Goal: Task Accomplishment & Management: Manage account settings

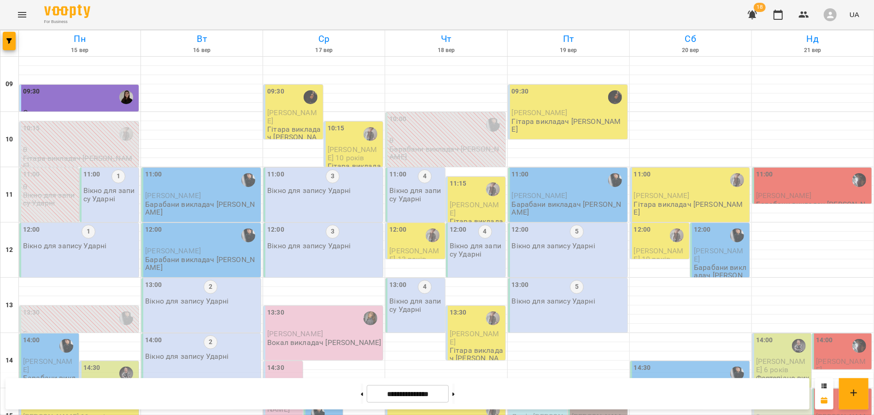
scroll to position [194, 0]
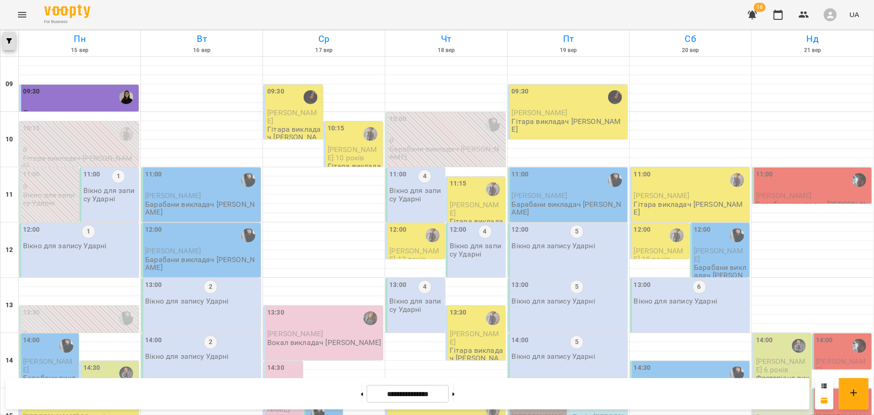
click at [11, 45] on button "button" at bounding box center [9, 41] width 13 height 18
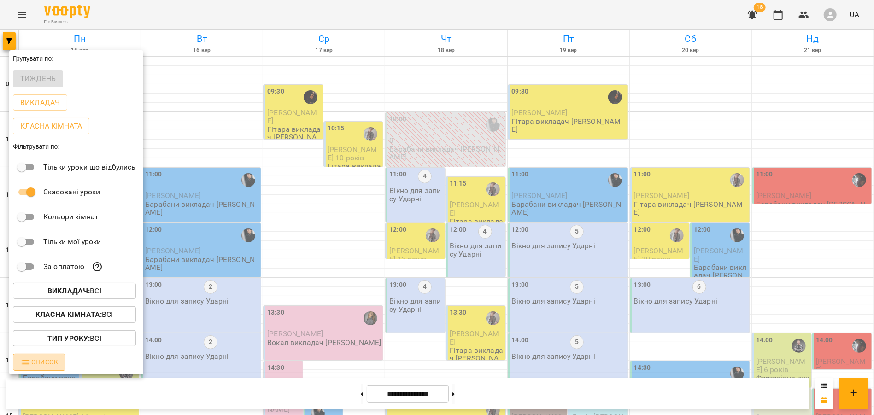
click at [45, 364] on span "Список" at bounding box center [39, 361] width 38 height 11
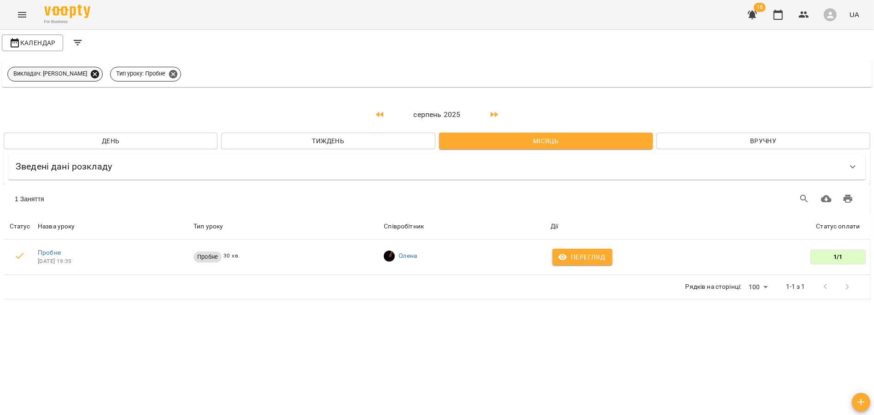
click at [90, 74] on icon at bounding box center [95, 74] width 10 height 10
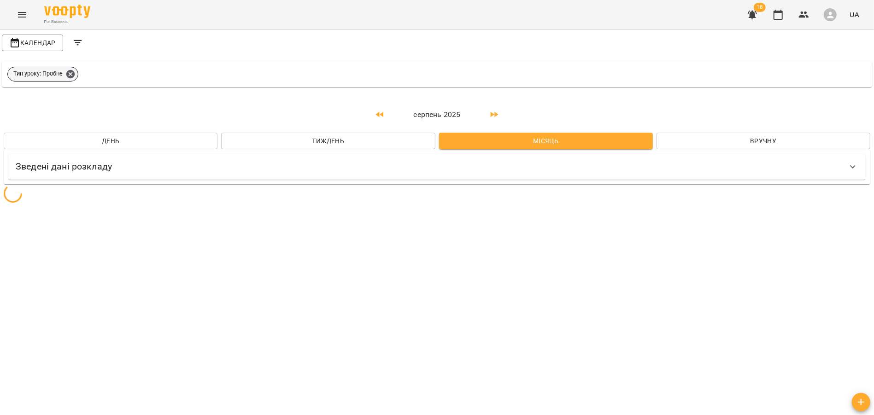
click at [68, 74] on icon at bounding box center [70, 74] width 8 height 8
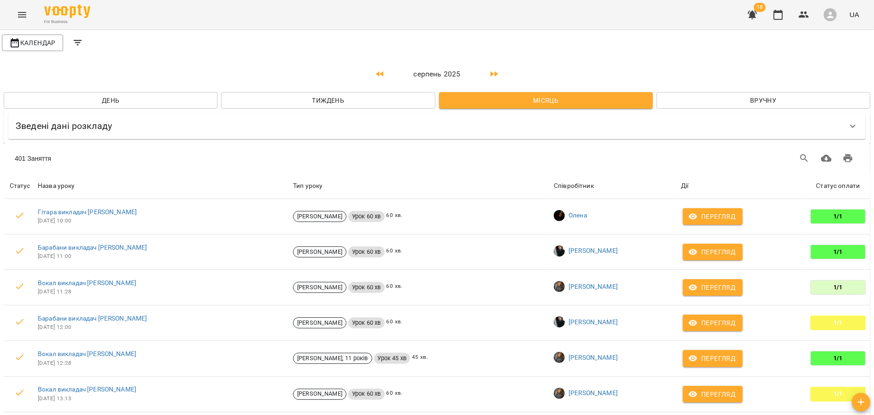
click at [323, 106] on button "Тиждень" at bounding box center [328, 100] width 214 height 17
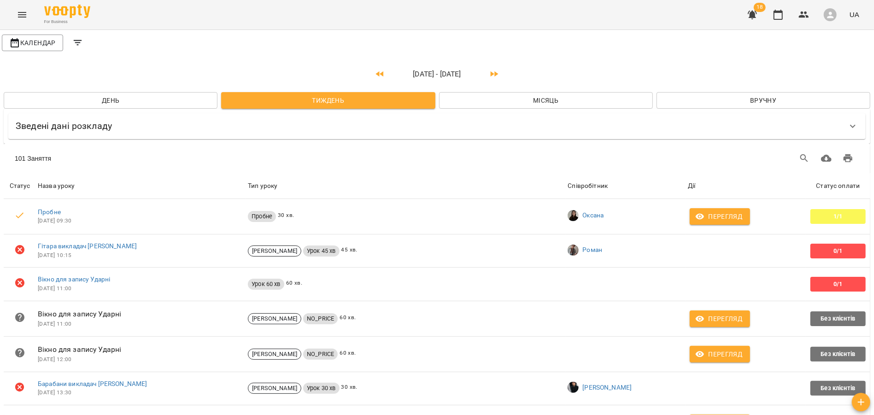
click at [78, 42] on icon "Filters" at bounding box center [77, 42] width 11 height 11
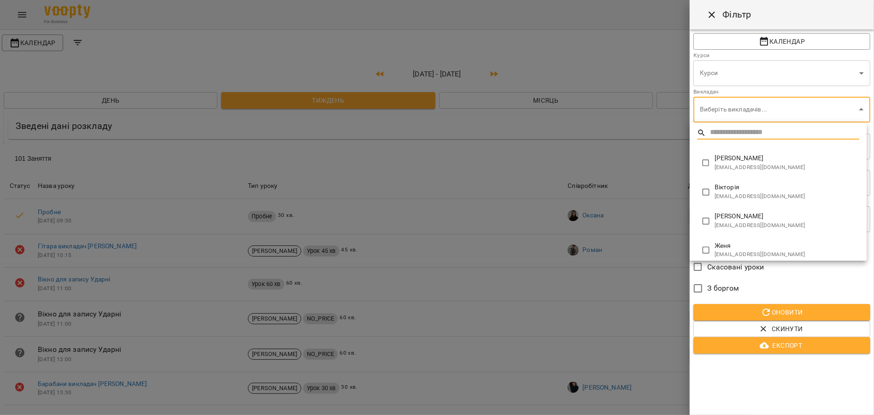
type input "**********"
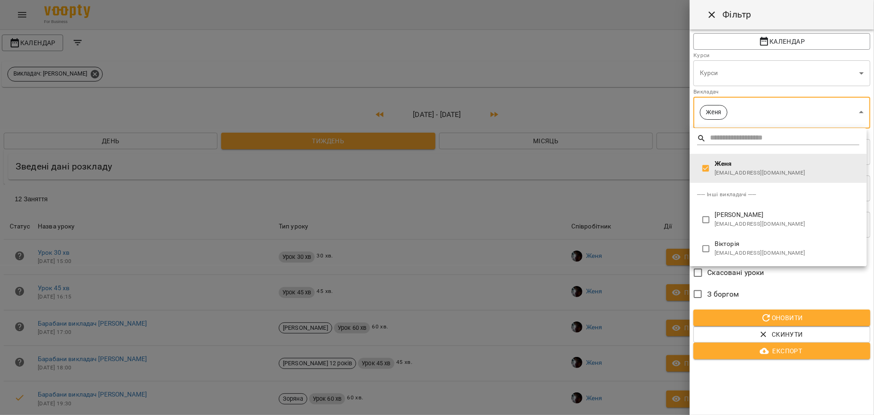
click at [532, 101] on div at bounding box center [437, 207] width 874 height 415
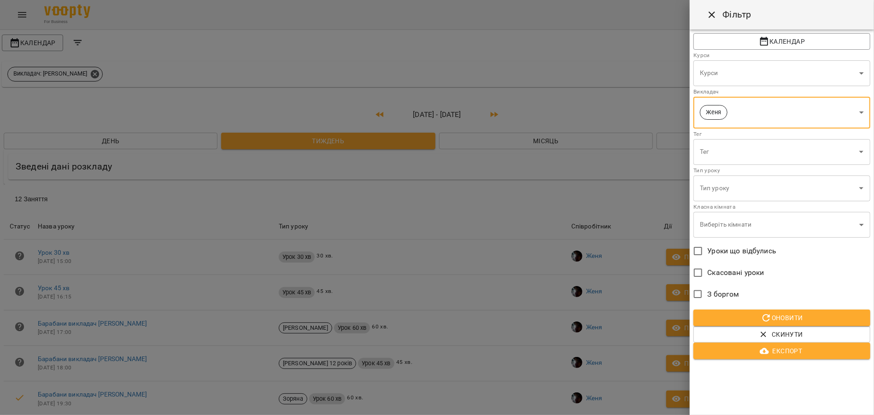
click at [532, 101] on div at bounding box center [437, 207] width 874 height 415
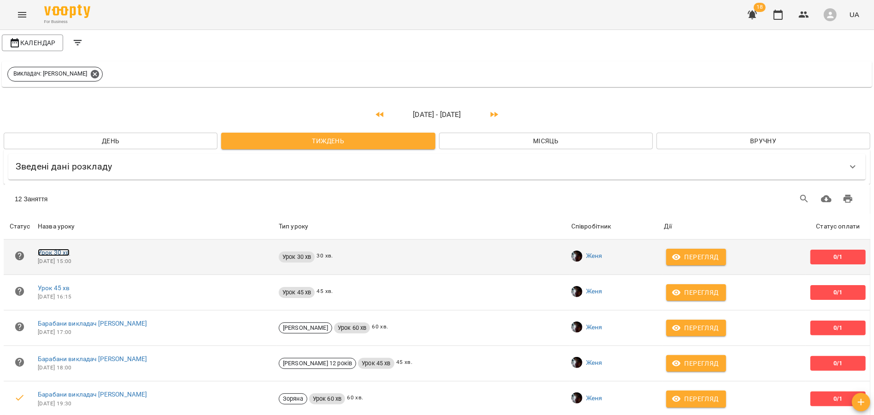
click at [53, 252] on link "Урок 30 хв" at bounding box center [54, 252] width 32 height 7
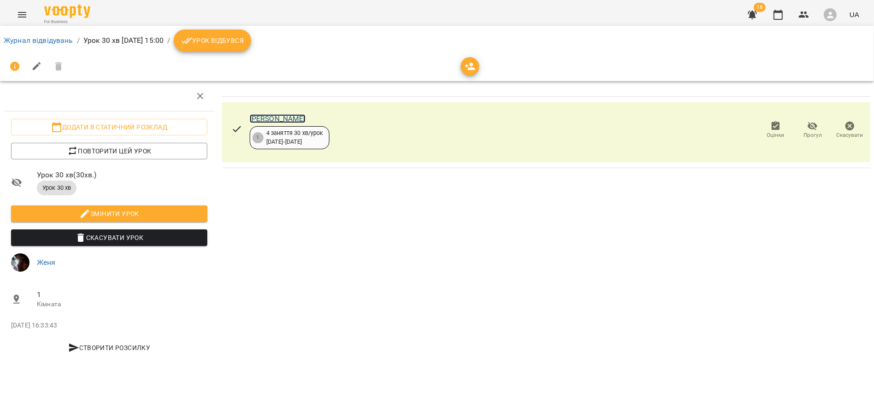
click at [288, 121] on link "Пузько Дмитро" at bounding box center [278, 118] width 56 height 9
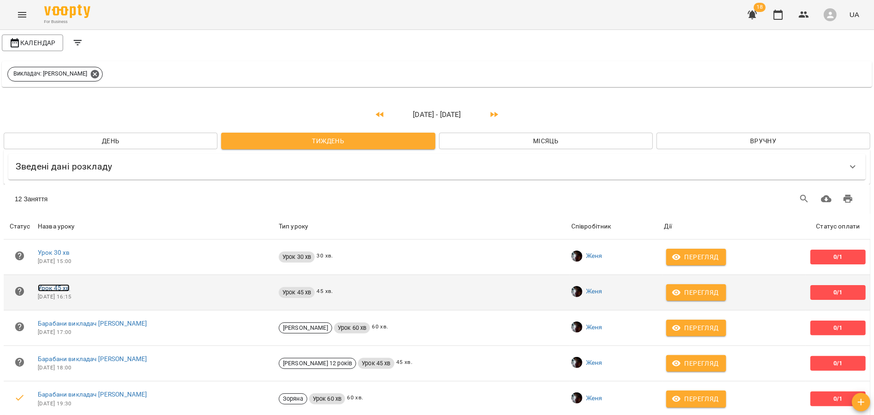
click at [57, 287] on link "Урок 45 хв" at bounding box center [54, 287] width 32 height 7
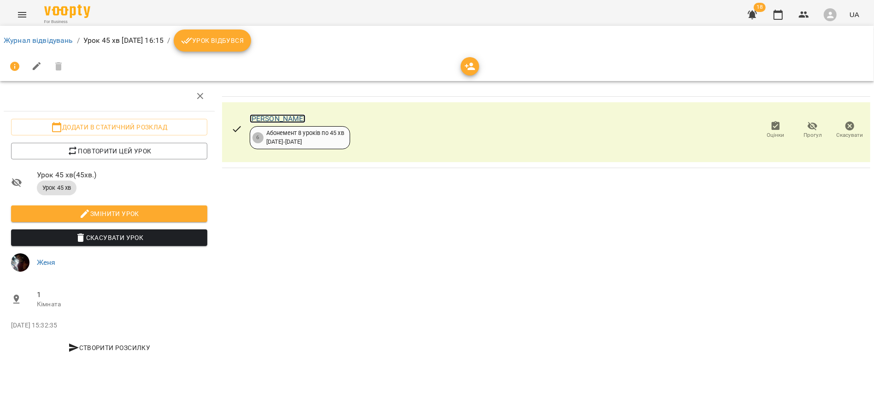
click at [305, 120] on link "[PERSON_NAME]" at bounding box center [278, 118] width 56 height 9
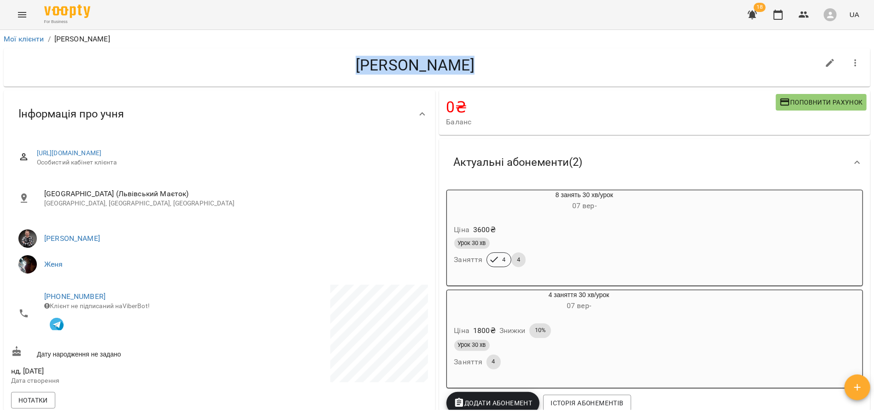
drag, startPoint x: 358, startPoint y: 64, endPoint x: 475, endPoint y: 67, distance: 116.5
click at [475, 67] on h4 "[PERSON_NAME]" at bounding box center [415, 65] width 808 height 19
copy h4 "[PERSON_NAME]"
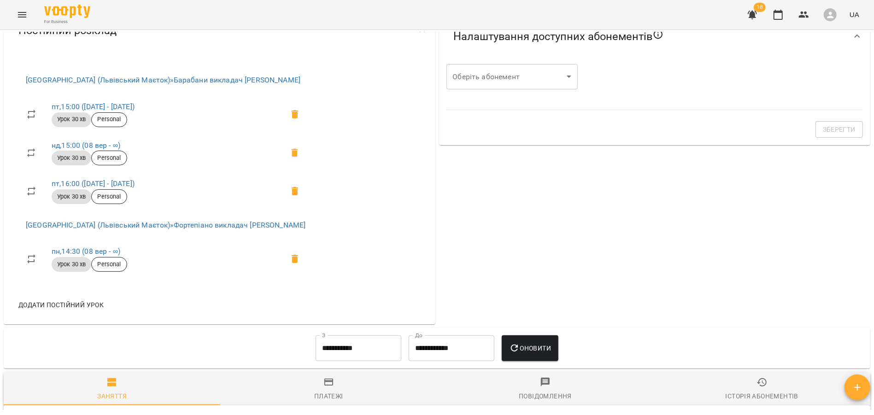
scroll to position [417, 0]
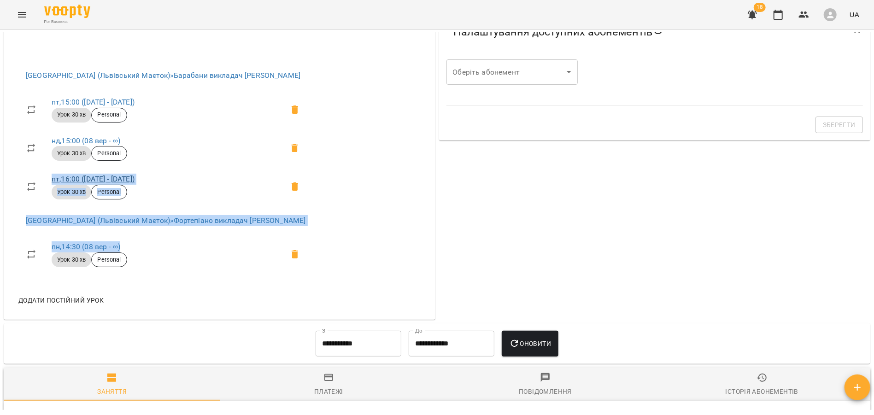
drag, startPoint x: 144, startPoint y: 248, endPoint x: 52, endPoint y: 181, distance: 114.4
click at [52, 181] on ul "Chillax Music School (Львівський Маєток) » Барабани викладач Євген пт , 15:00 (…" at bounding box center [165, 171] width 295 height 220
click at [367, 268] on div "Chillax Music School (Львівський Маєток) » Барабани викладач Євген пт , 15:00 (…" at bounding box center [220, 185] width 432 height 270
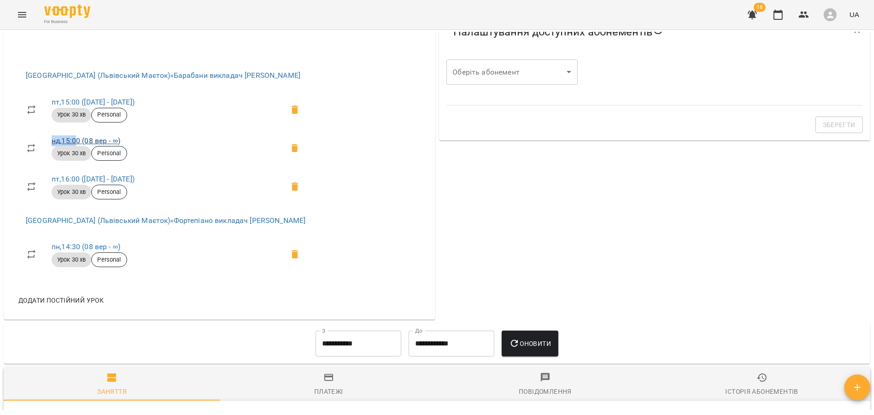
drag, startPoint x: 46, startPoint y: 141, endPoint x: 78, endPoint y: 143, distance: 31.8
click at [78, 144] on li "нд , 15:00 (08 вер - ∞) Урок 30 хв Personal" at bounding box center [165, 148] width 295 height 39
drag, startPoint x: 46, startPoint y: 104, endPoint x: 129, endPoint y: 143, distance: 91.5
click at [129, 143] on ul "пт , 15:00 (12 вер - 29 серп) Урок 30 хв Personal нд , 15:00 (08 вер - ∞) Урок …" at bounding box center [165, 148] width 295 height 123
click at [12, 139] on div "Chillax Music School (Львівський Маєток) » Барабани викладач Євген пт , 15:00 (…" at bounding box center [165, 170] width 309 height 234
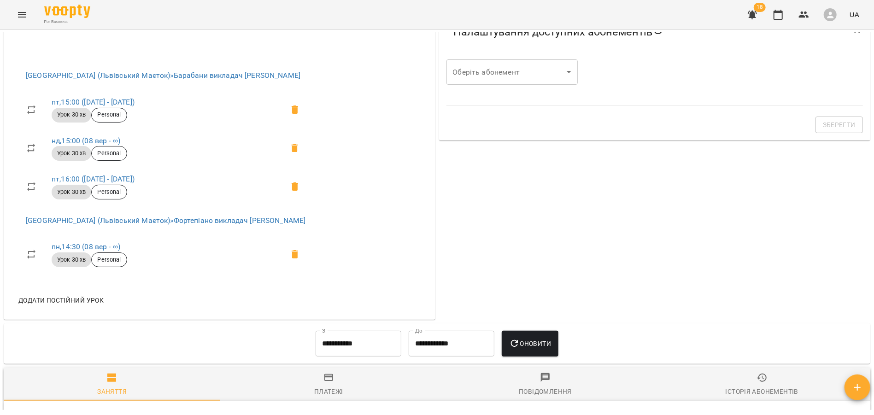
drag, startPoint x: 47, startPoint y: 145, endPoint x: 157, endPoint y: 179, distance: 116.1
click at [157, 179] on ul "пт , 15:00 (12 вер - 29 серп) Урок 30 хв Personal нд , 15:00 (08 вер - ∞) Урок …" at bounding box center [165, 148] width 295 height 123
copy ul "нд , 15:00 (08 вер - ∞) Урок 30 хв Personal пт , 16:00 (03 жовт - 03 жовт)"
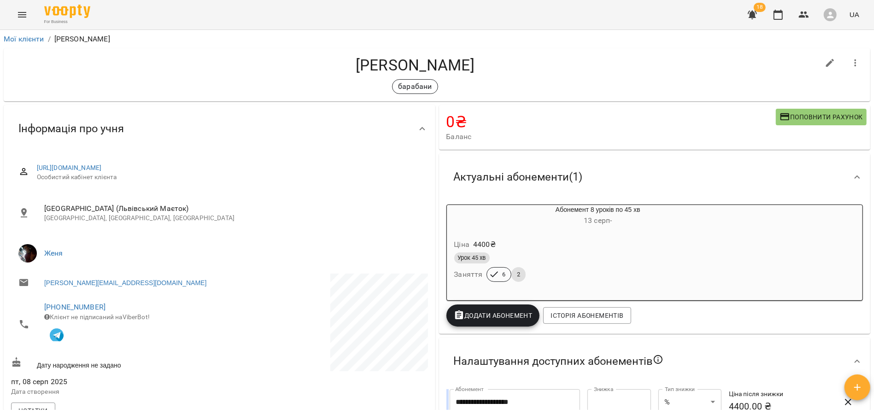
drag, startPoint x: 344, startPoint y: 65, endPoint x: 495, endPoint y: 62, distance: 151.5
click at [495, 61] on h4 "Павло Маринченко" at bounding box center [415, 65] width 808 height 19
copy h4 "Павло Маринченко"
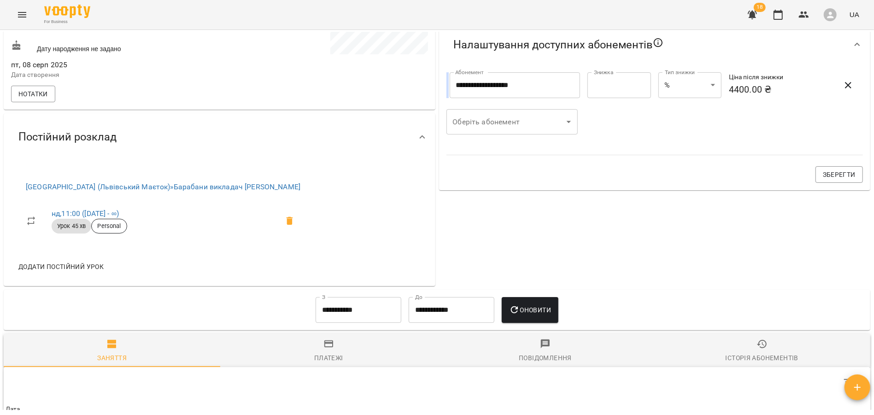
scroll to position [321, 0]
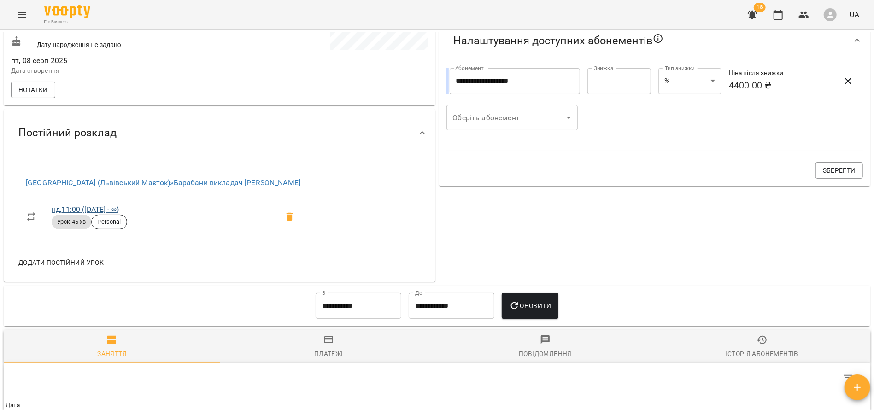
drag, startPoint x: 136, startPoint y: 215, endPoint x: 51, endPoint y: 213, distance: 85.2
click at [51, 213] on li "нд , 11:00 (24 серп - ∞) Урок 45 хв Personal" at bounding box center [162, 217] width 289 height 39
copy link "нд , 11:00 (24 серп - ∞)"
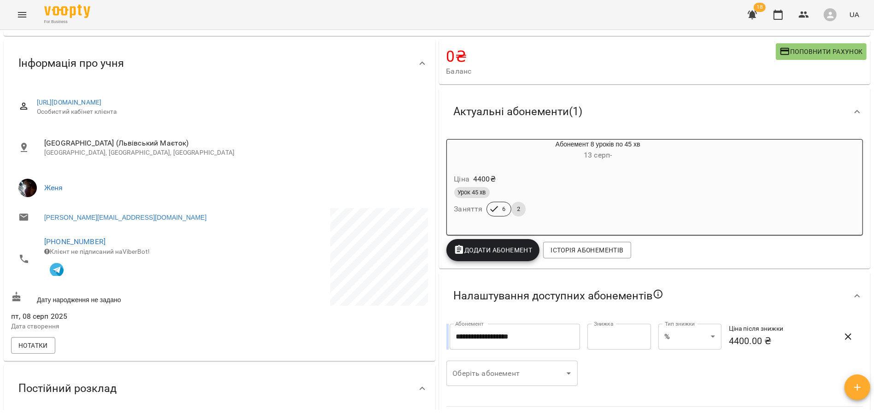
scroll to position [0, 0]
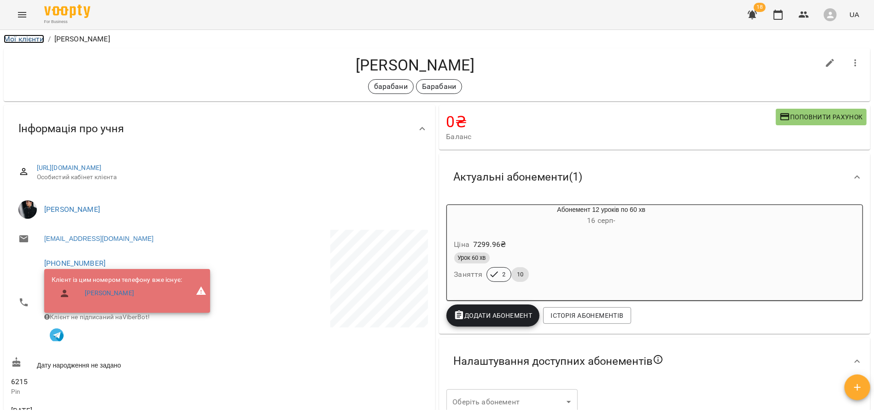
click at [35, 36] on link "Мої клієнти" at bounding box center [24, 39] width 41 height 9
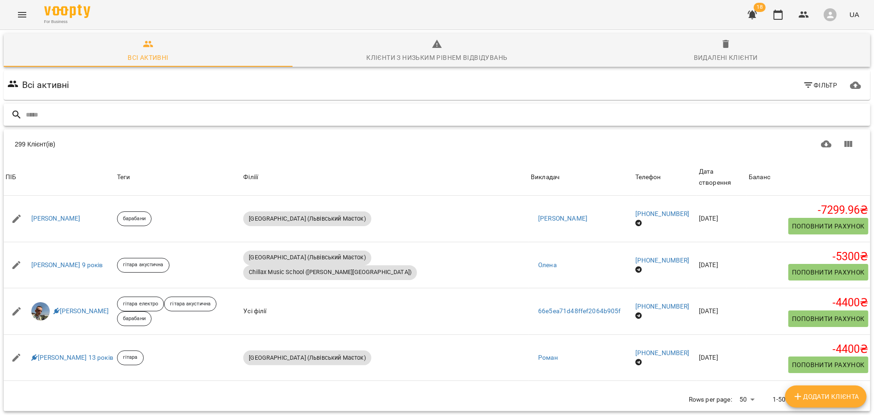
paste input "**********"
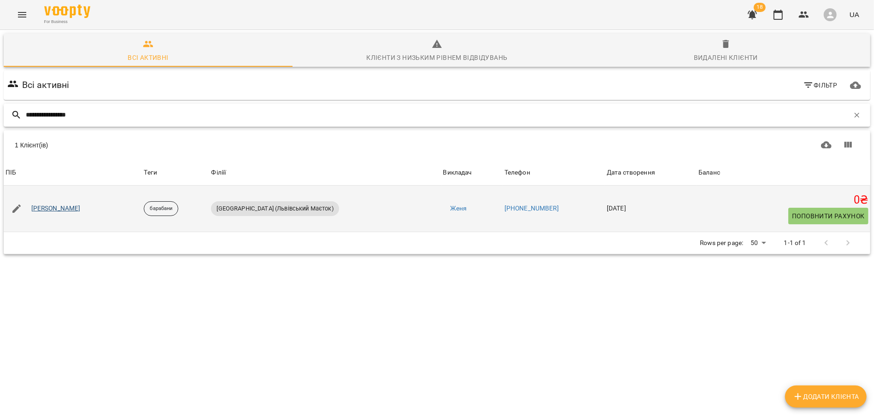
type input "**********"
click at [69, 205] on link "Юля Голумбйовська" at bounding box center [55, 208] width 49 height 9
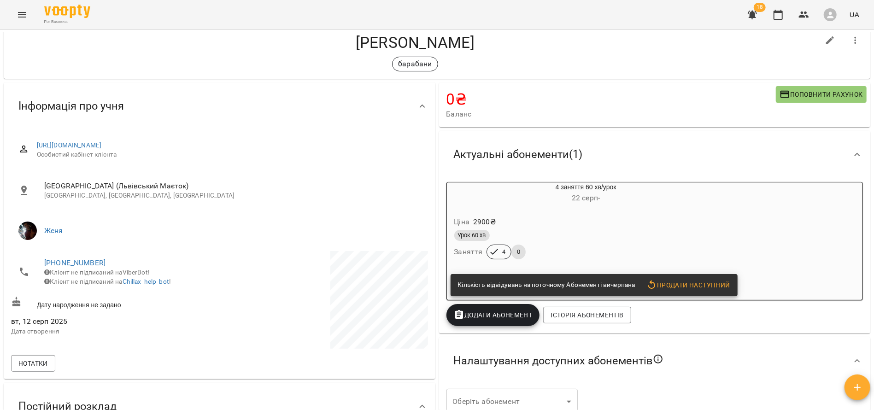
scroll to position [33, 0]
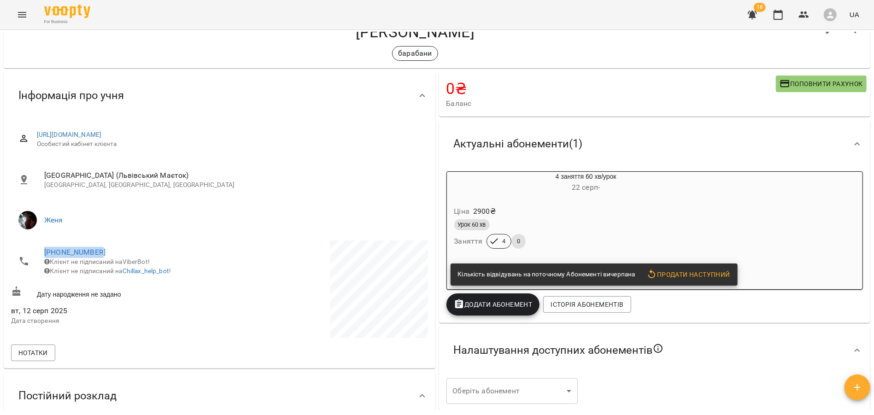
drag, startPoint x: 103, startPoint y: 250, endPoint x: 41, endPoint y: 250, distance: 61.7
click at [41, 250] on li "+380939980361 Клієнт не підписаний на ViberBot! Клієнт не підписаний на Chillax…" at bounding box center [114, 261] width 206 height 42
copy link "+380939980361"
click at [26, 11] on icon "Menu" at bounding box center [22, 14] width 11 height 11
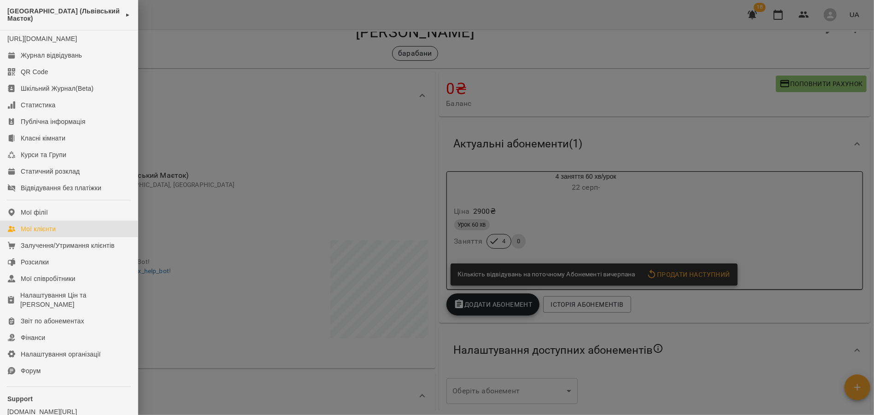
click at [53, 233] on div "Мої клієнти" at bounding box center [38, 228] width 35 height 9
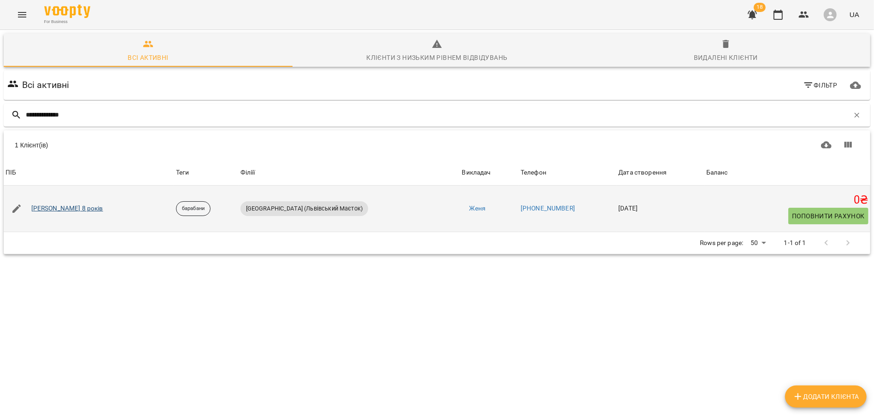
type input "**********"
click at [96, 209] on link "Антон Воронцов 8 років" at bounding box center [67, 208] width 72 height 9
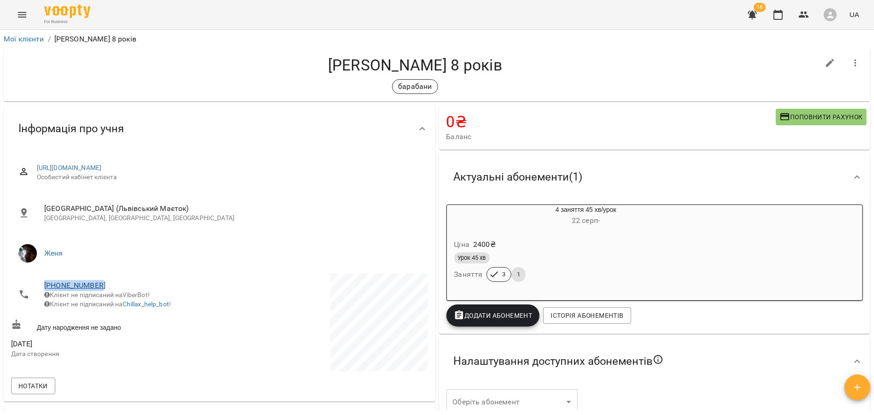
drag, startPoint x: 108, startPoint y: 283, endPoint x: 44, endPoint y: 285, distance: 64.0
click at [44, 285] on span "+380999520588" at bounding box center [127, 285] width 166 height 11
copy link "+380999520588"
drag, startPoint x: 329, startPoint y: 64, endPoint x: 445, endPoint y: 70, distance: 116.2
click at [445, 70] on h4 "Антон Воронцов 8 років" at bounding box center [415, 65] width 808 height 19
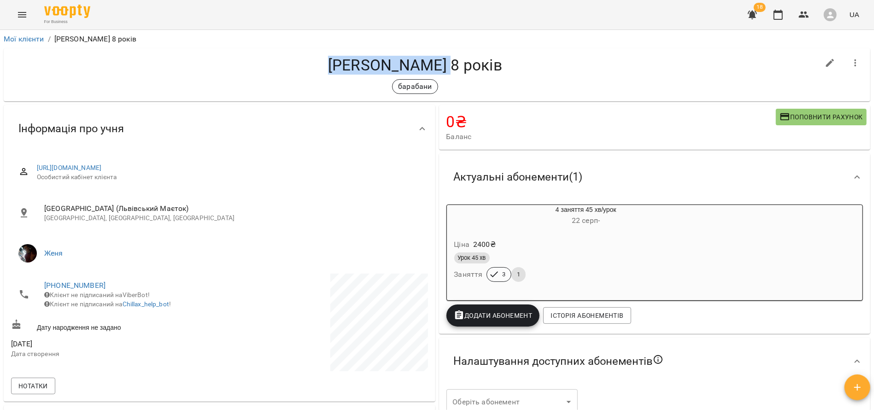
copy h4 "Антон Воронцов"
click at [20, 37] on link "Мої клієнти" at bounding box center [24, 39] width 41 height 9
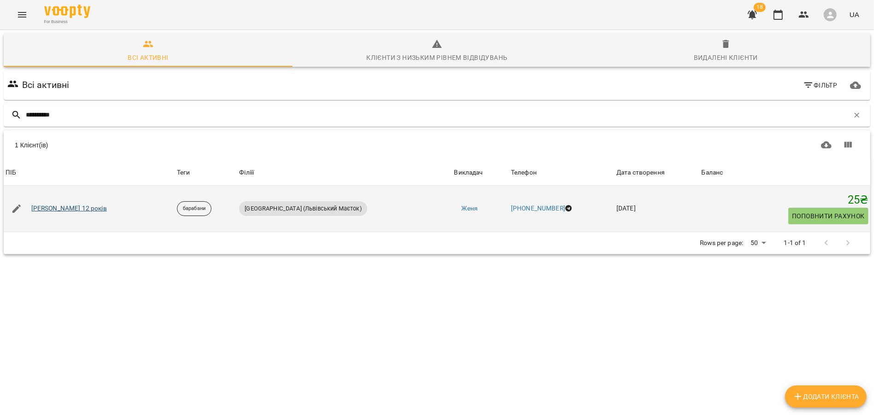
type input "*********"
click at [67, 209] on link "[PERSON_NAME] 12 років" at bounding box center [69, 208] width 76 height 9
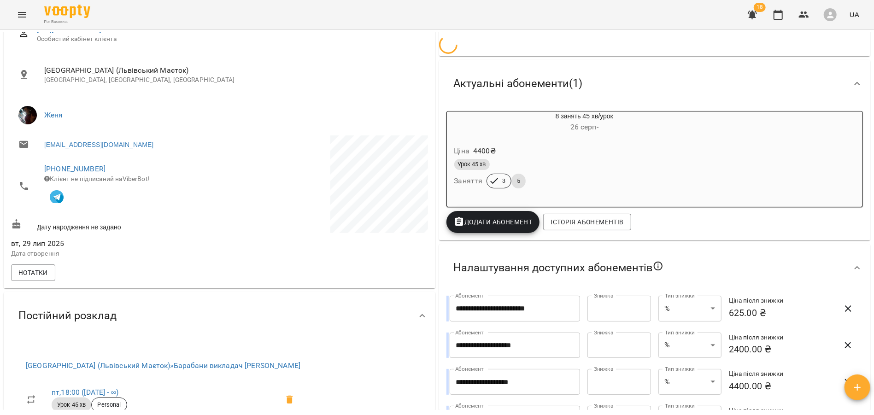
scroll to position [194, 0]
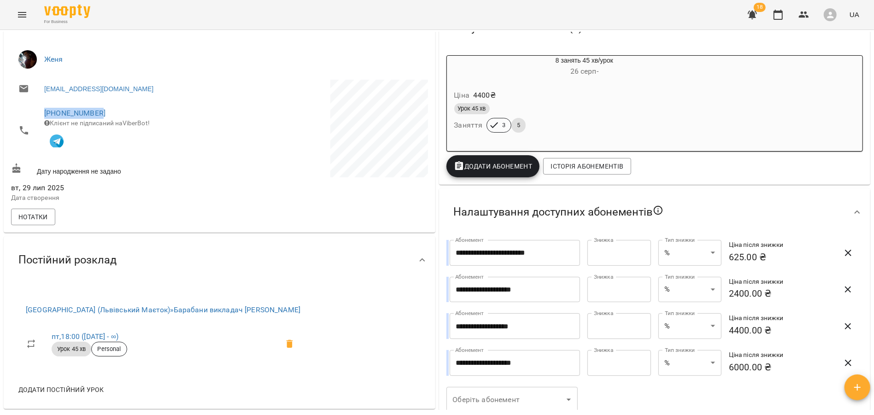
drag, startPoint x: 105, startPoint y: 111, endPoint x: 43, endPoint y: 111, distance: 61.7
click at [43, 111] on li "+380688644576 Клієнт не підписаний на ViberBot!" at bounding box center [114, 130] width 206 height 58
copy link "+380688644576"
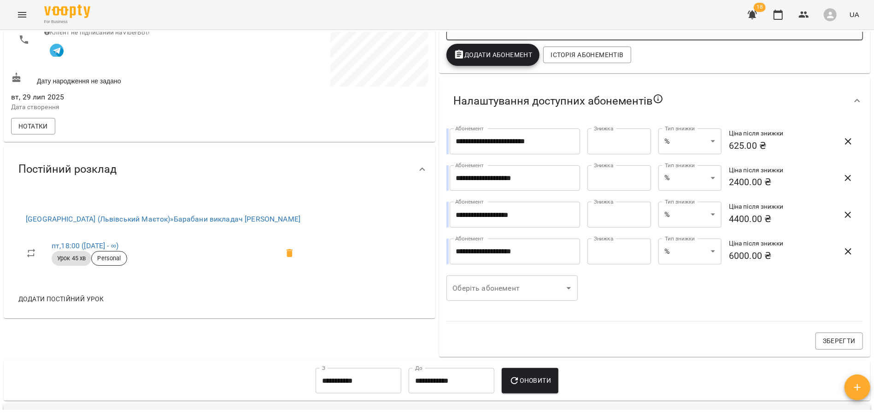
scroll to position [296, 0]
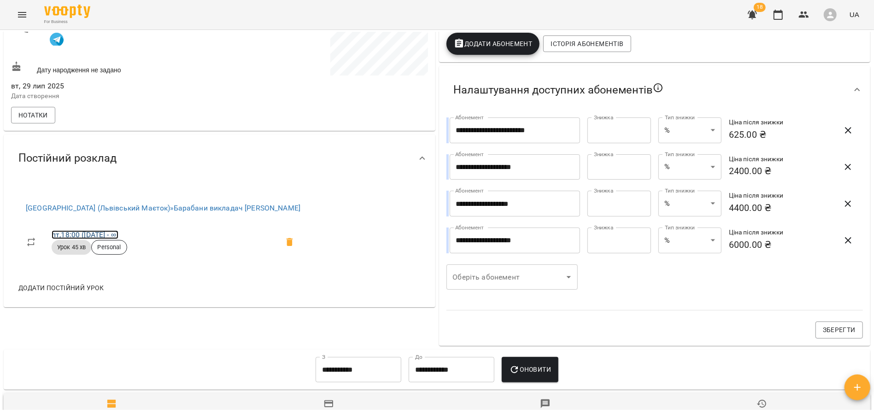
click at [104, 235] on link "пт , 18:00 (11 серп - ∞)" at bounding box center [85, 234] width 67 height 9
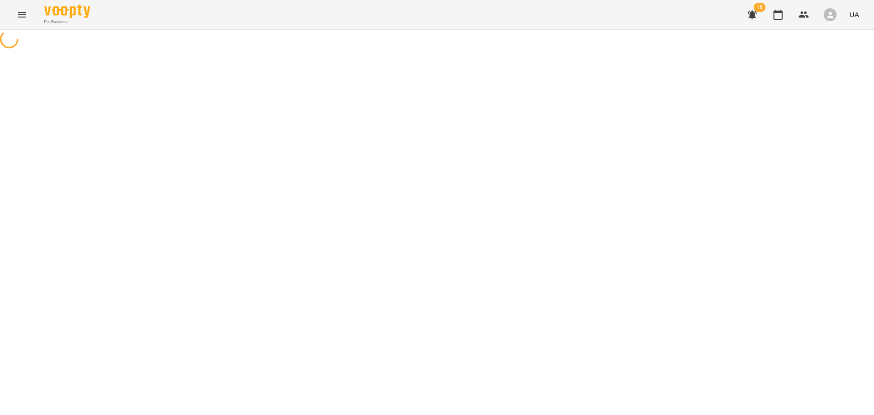
select select "*"
select select "**********"
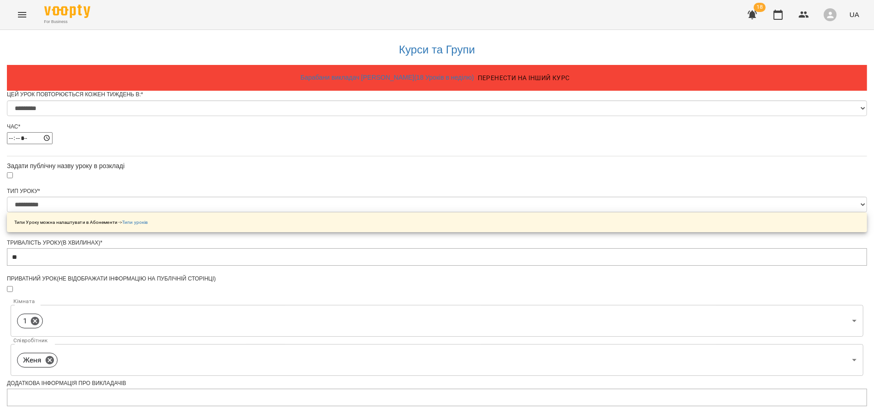
scroll to position [331, 0]
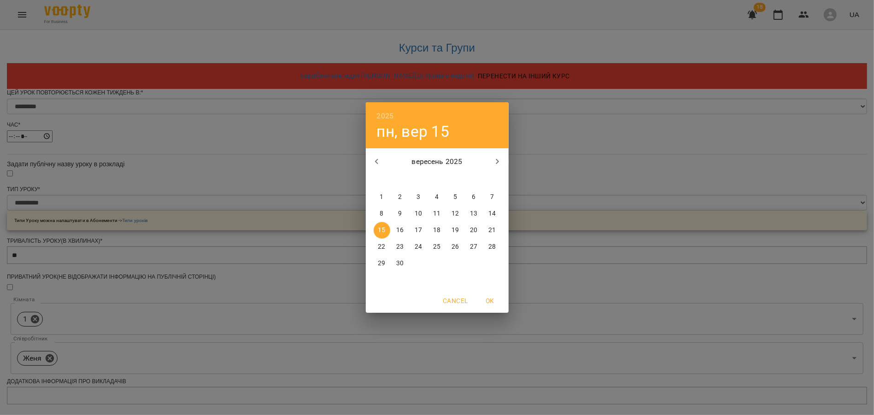
click at [381, 234] on p "15" at bounding box center [381, 230] width 7 height 9
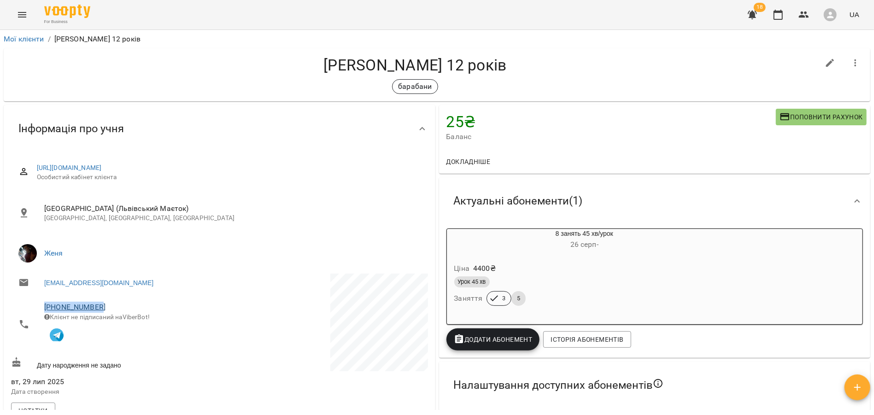
drag, startPoint x: 102, startPoint y: 307, endPoint x: 46, endPoint y: 303, distance: 56.8
click at [46, 303] on span "+380688644576" at bounding box center [127, 307] width 166 height 11
copy link "+380688644576"
click at [32, 38] on link "Мої клієнти" at bounding box center [24, 39] width 41 height 9
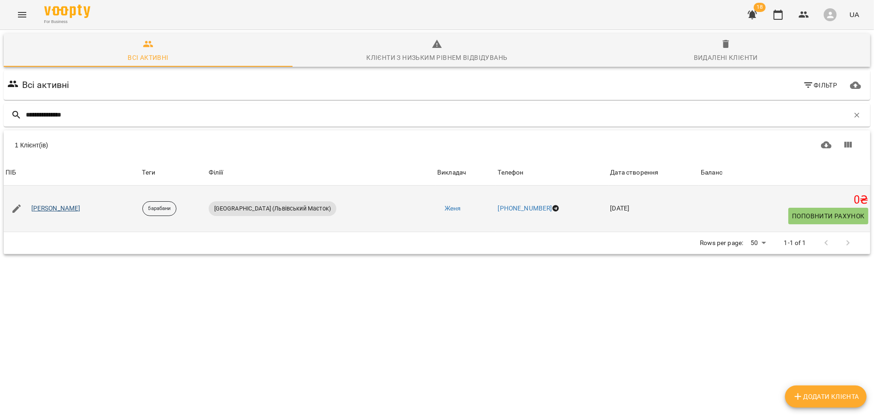
type input "**********"
click at [63, 205] on link "Гостєва Зоряна" at bounding box center [55, 208] width 49 height 9
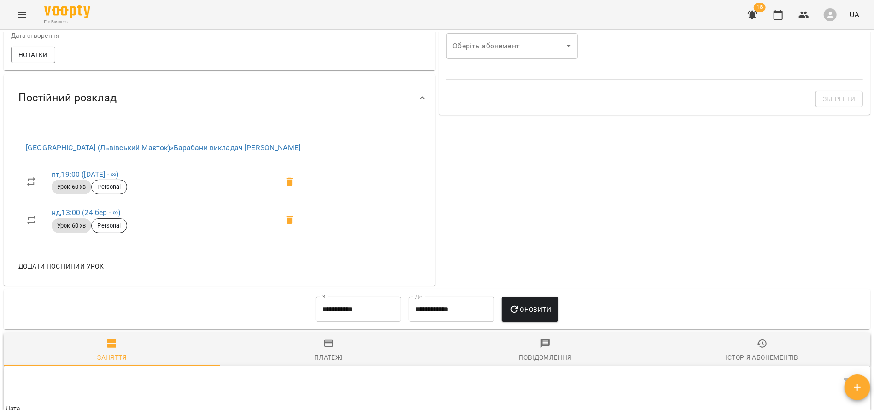
scroll to position [338, 0]
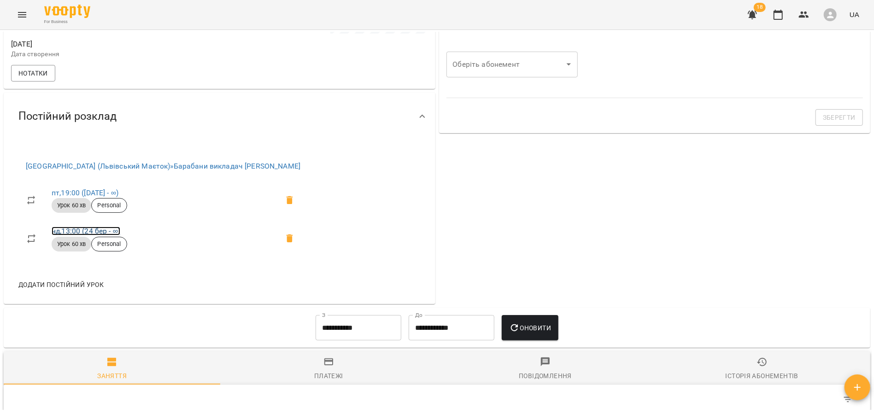
click at [96, 231] on link "нд , 13:00 (24 бер - ∞)" at bounding box center [86, 231] width 69 height 9
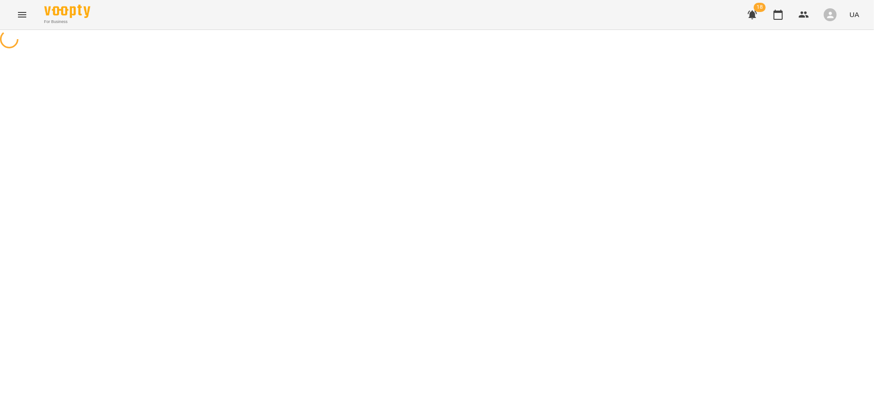
select select "*"
select select "**********"
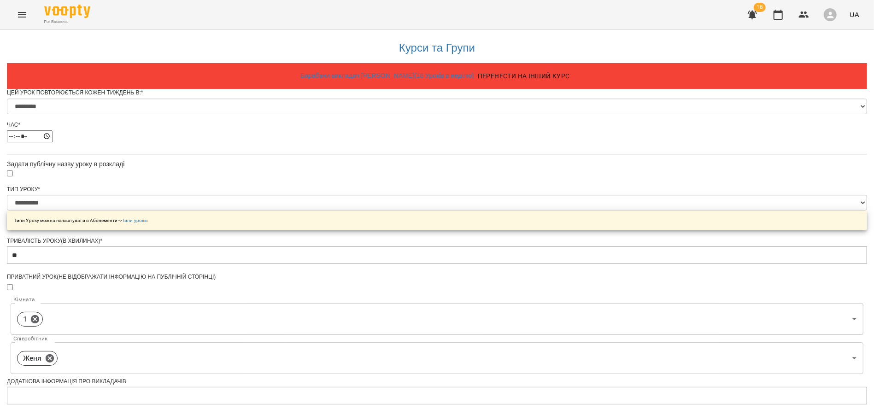
scroll to position [312, 0]
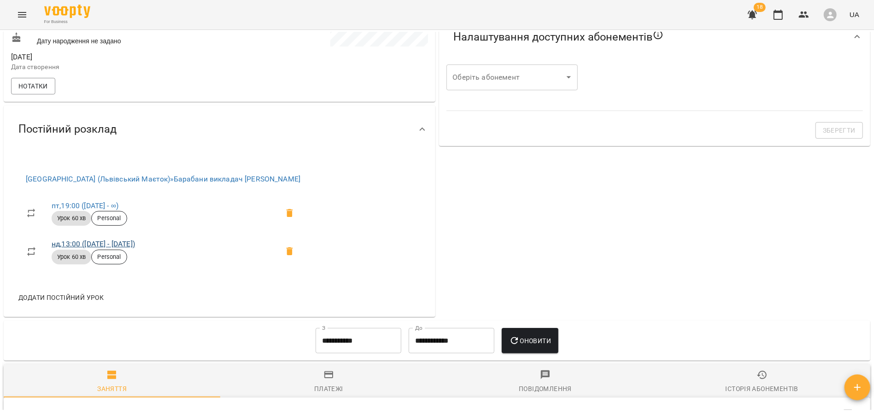
scroll to position [315, 0]
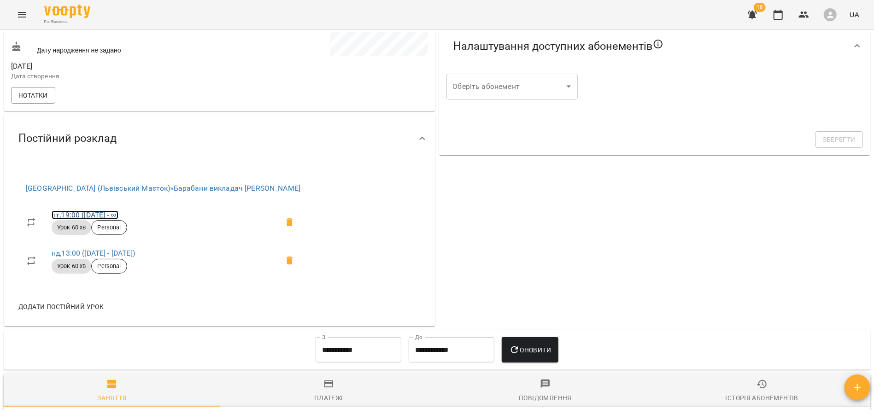
click at [104, 219] on link "пт , 19:00 (01 жовт - ∞)" at bounding box center [85, 214] width 67 height 9
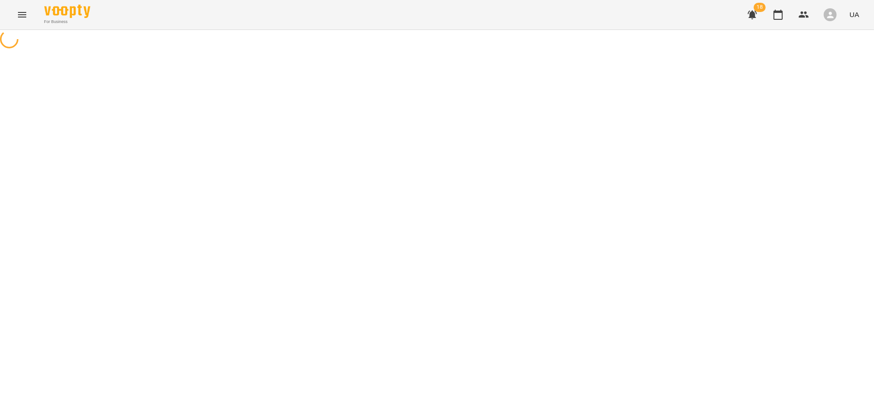
select select "*"
select select "**********"
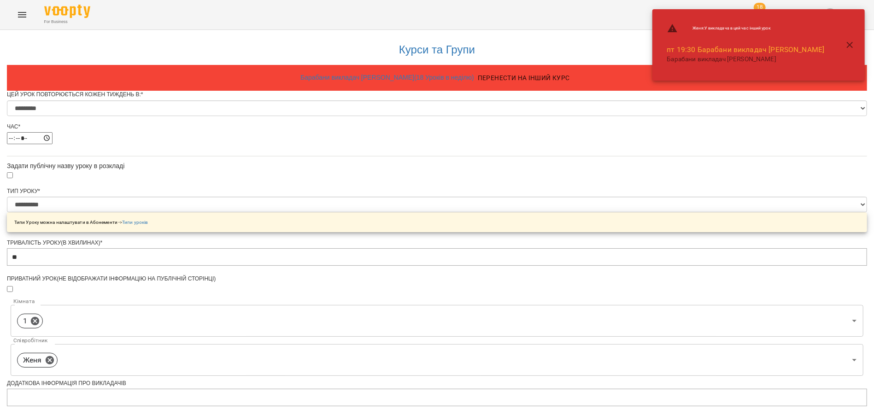
scroll to position [312, 0]
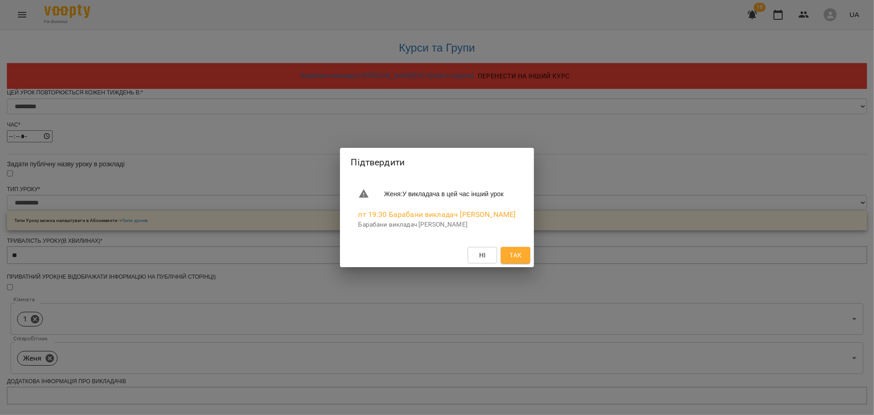
click at [490, 256] on span "Ні" at bounding box center [482, 255] width 15 height 11
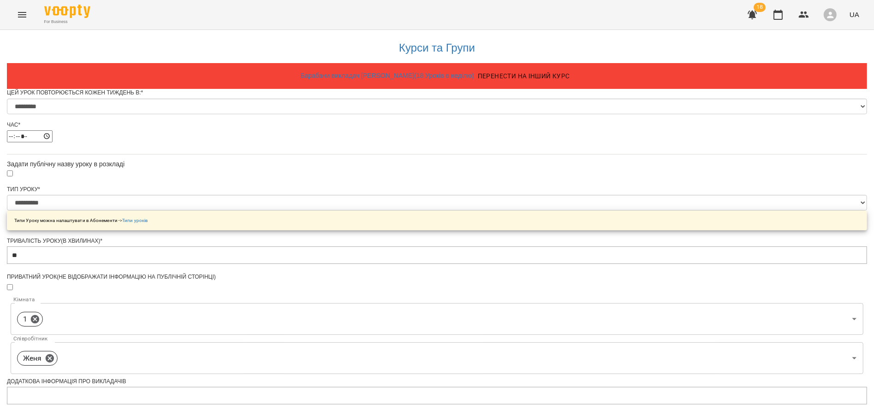
scroll to position [345, 0]
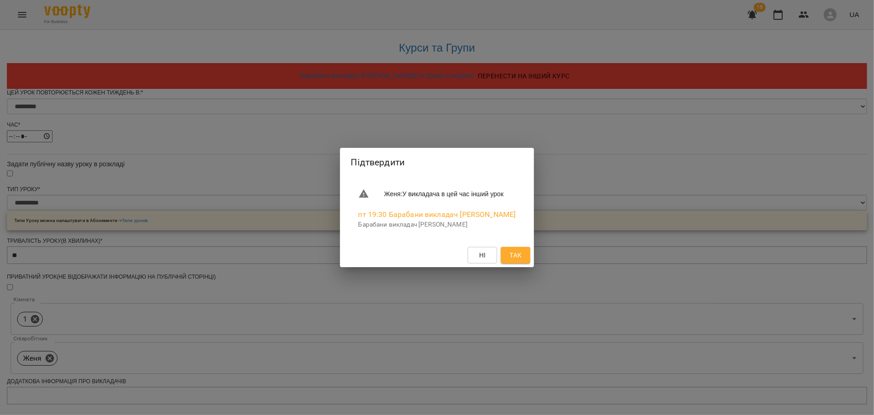
click at [486, 253] on span "Ні" at bounding box center [482, 255] width 7 height 11
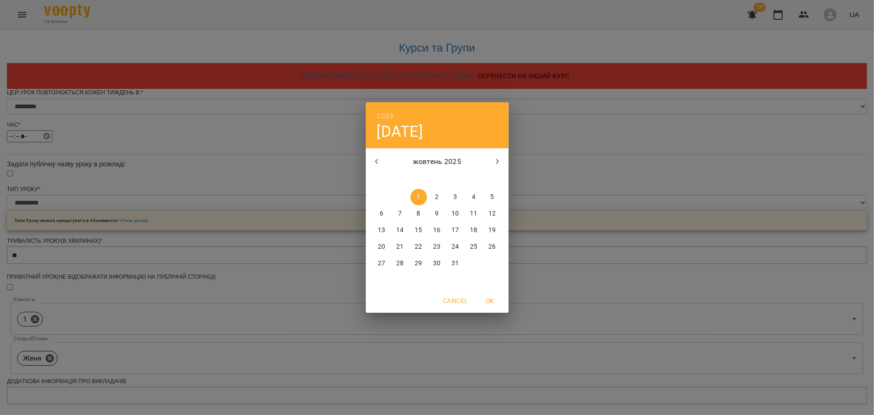
click at [378, 163] on icon "button" at bounding box center [376, 161] width 11 height 11
click at [397, 201] on span "1" at bounding box center [400, 196] width 17 height 9
type input "**********"
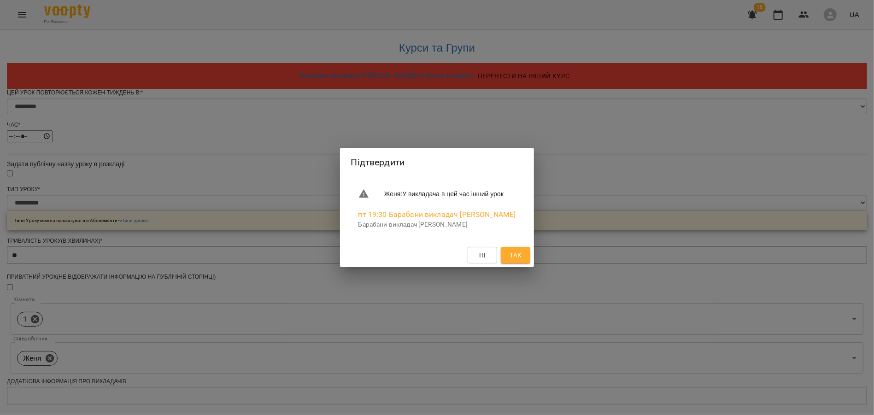
click at [522, 261] on button "Так" at bounding box center [515, 255] width 29 height 17
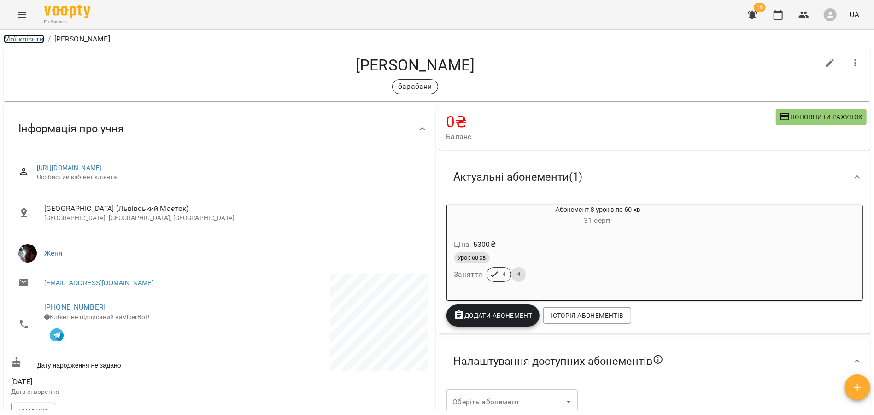
click at [24, 41] on link "Мої клієнти" at bounding box center [24, 39] width 41 height 9
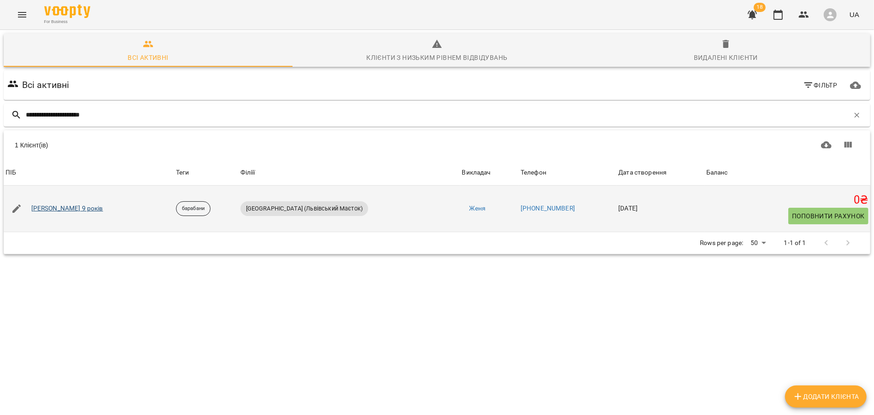
type input "**********"
click at [75, 206] on link "Бондаренко Діма 9 років" at bounding box center [67, 208] width 72 height 9
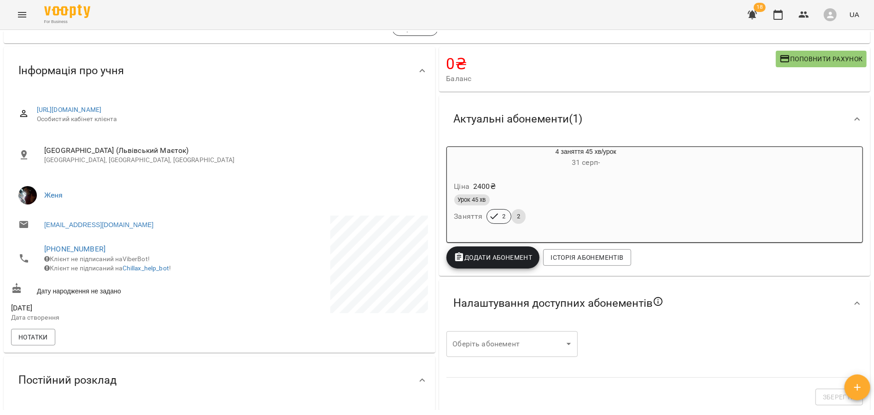
scroll to position [85, 0]
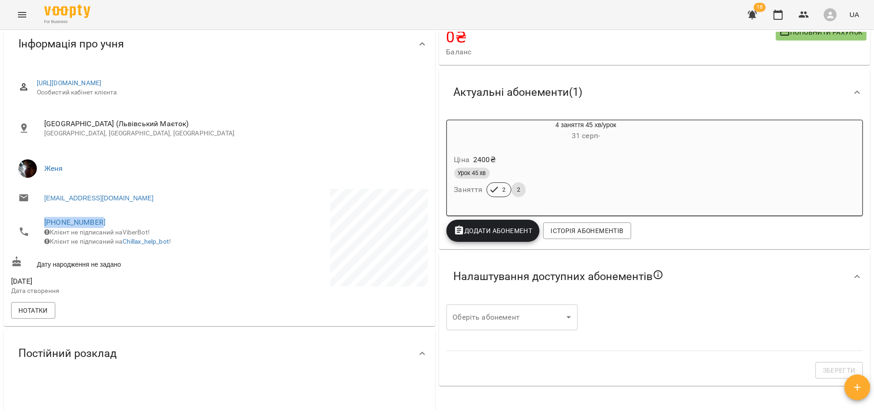
drag, startPoint x: 100, startPoint y: 222, endPoint x: 41, endPoint y: 221, distance: 58.5
click at [41, 221] on li "+380673163196 Клієнт не підписаний на ViberBot! Клієнт не підписаний на Chillax…" at bounding box center [114, 231] width 206 height 42
copy link "+380673163196"
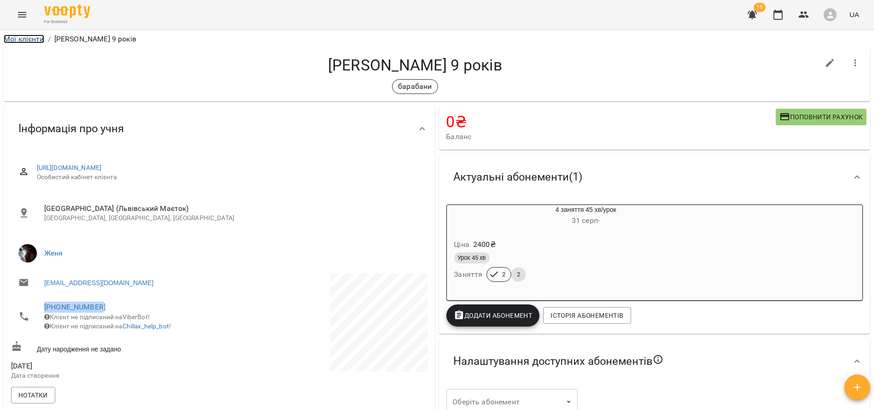
click at [27, 36] on link "Мої клієнти" at bounding box center [24, 39] width 41 height 9
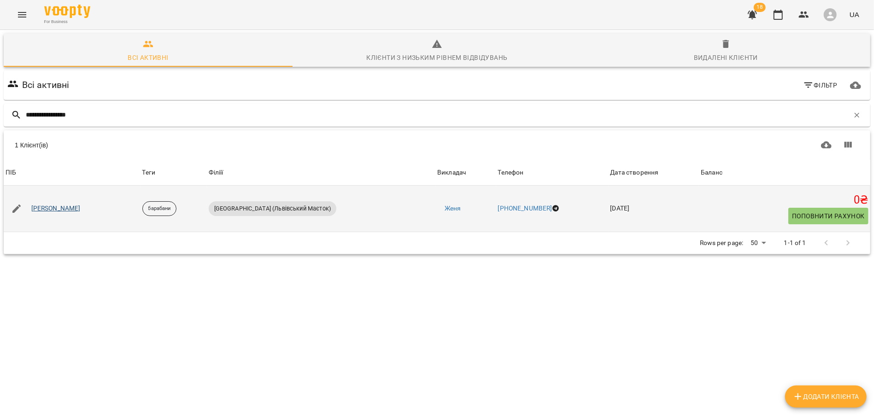
type input "**********"
click at [68, 207] on link "Павло Маринченко" at bounding box center [55, 208] width 49 height 9
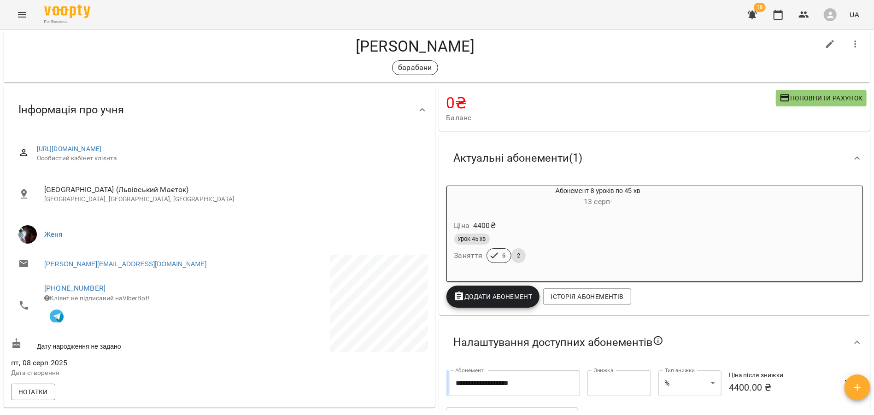
scroll to position [24, 0]
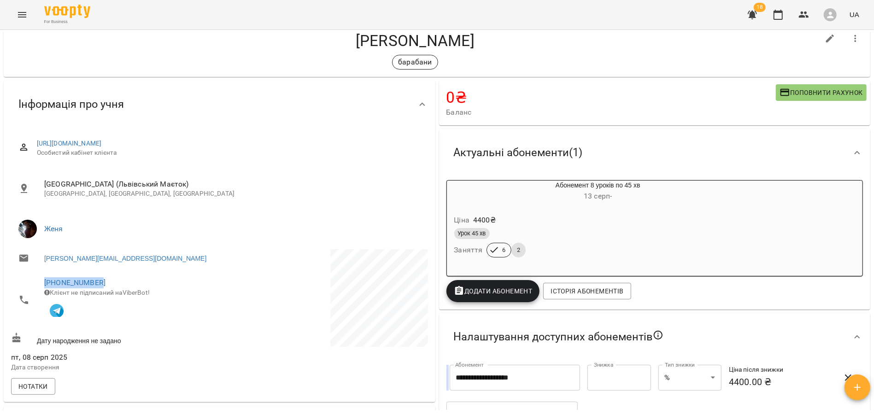
drag, startPoint x: 101, startPoint y: 283, endPoint x: 38, endPoint y: 280, distance: 62.7
click at [38, 280] on li "+380674624241 Клієнт не підписаний на ViberBot!" at bounding box center [114, 300] width 206 height 58
copy link "+380674624241"
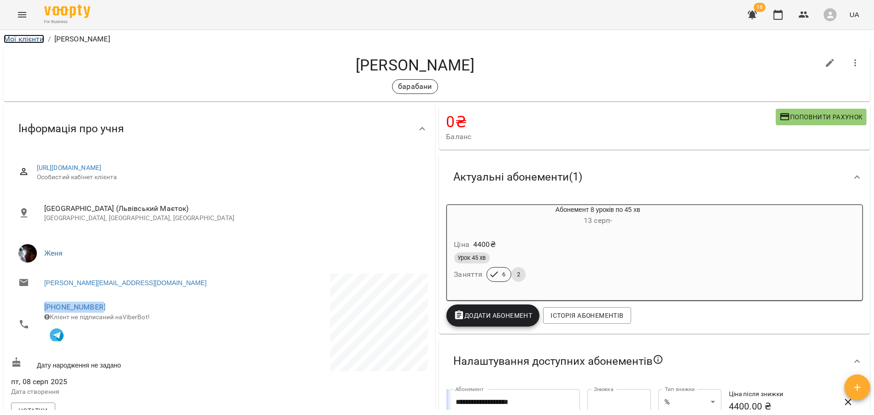
click at [31, 38] on link "Мої клієнти" at bounding box center [24, 39] width 41 height 9
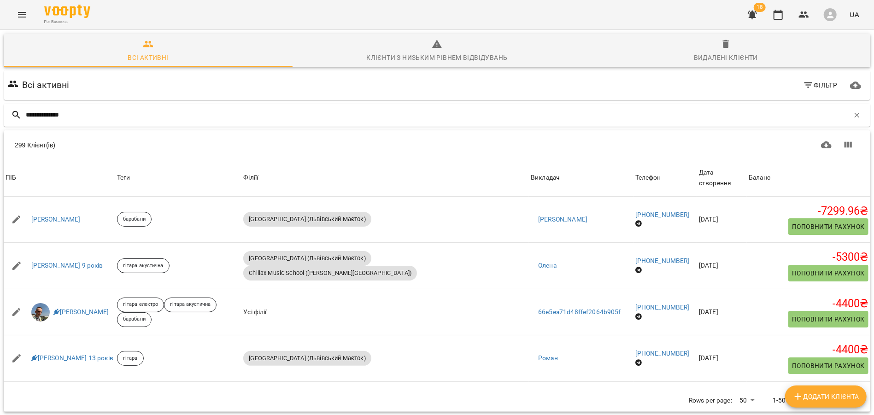
type input "**********"
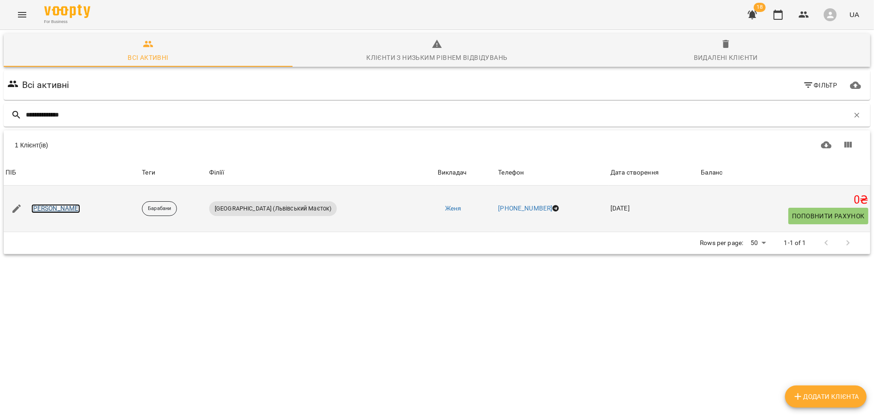
click at [64, 204] on link "Артем Стражник" at bounding box center [55, 208] width 49 height 9
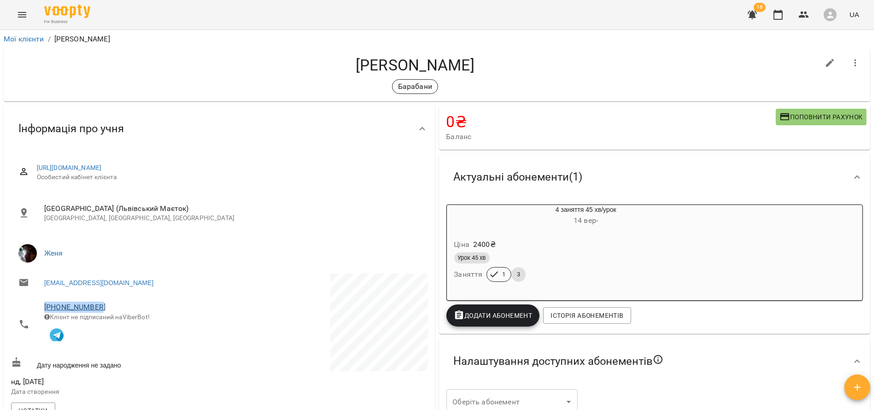
drag, startPoint x: 107, startPoint y: 309, endPoint x: 45, endPoint y: 309, distance: 61.7
click at [45, 309] on span "+380936745555" at bounding box center [127, 307] width 166 height 11
copy link "+380936745555"
click at [14, 37] on link "Мої клієнти" at bounding box center [24, 39] width 41 height 9
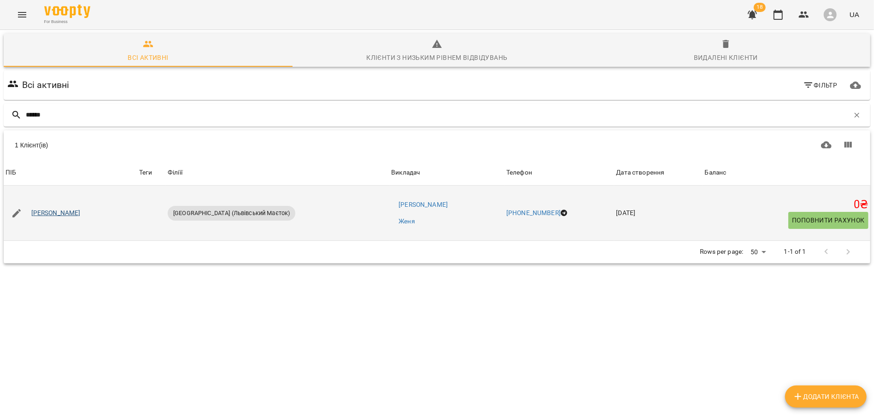
type input "******"
click at [67, 209] on link "Пузько Дмитро" at bounding box center [55, 213] width 49 height 9
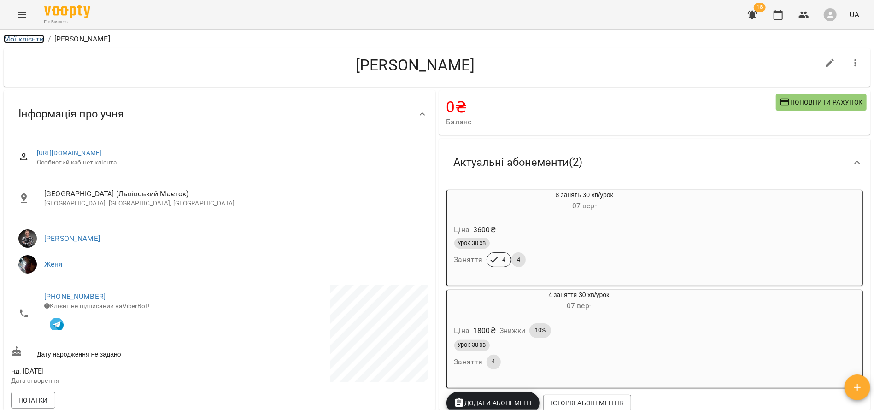
click at [23, 35] on link "Мої клієнти" at bounding box center [24, 39] width 41 height 9
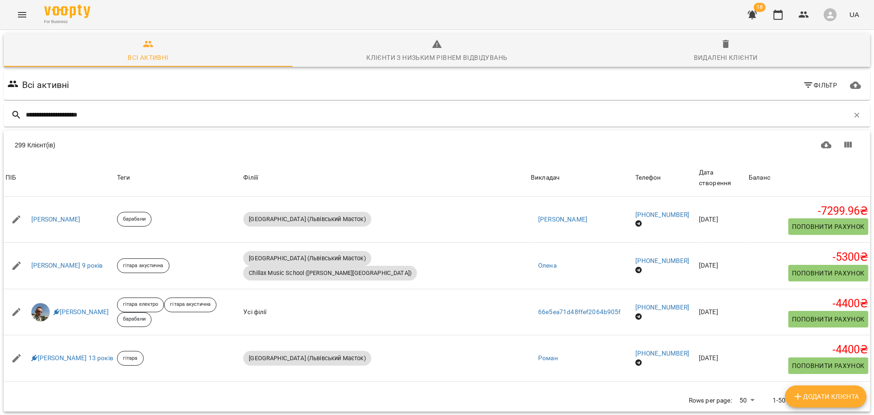
type input "**********"
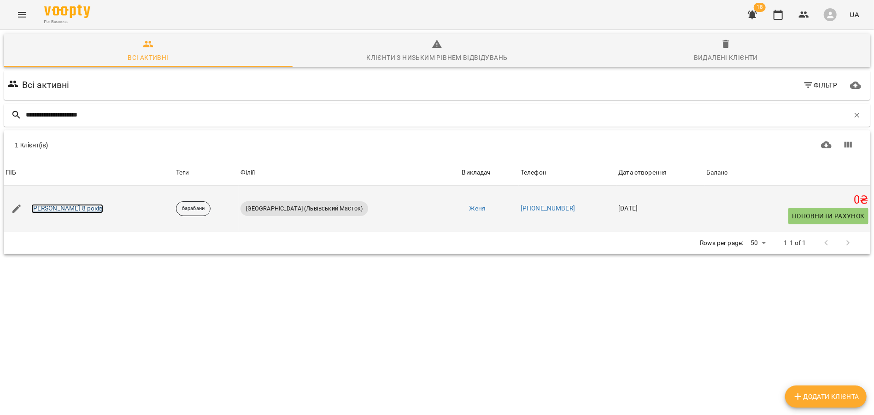
click at [79, 206] on link "Антон Воронцов 8 років" at bounding box center [67, 208] width 72 height 9
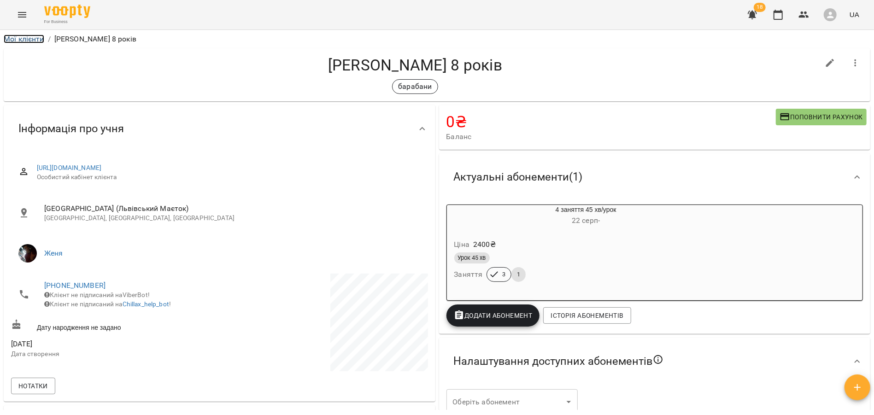
click at [34, 39] on link "Мої клієнти" at bounding box center [24, 39] width 41 height 9
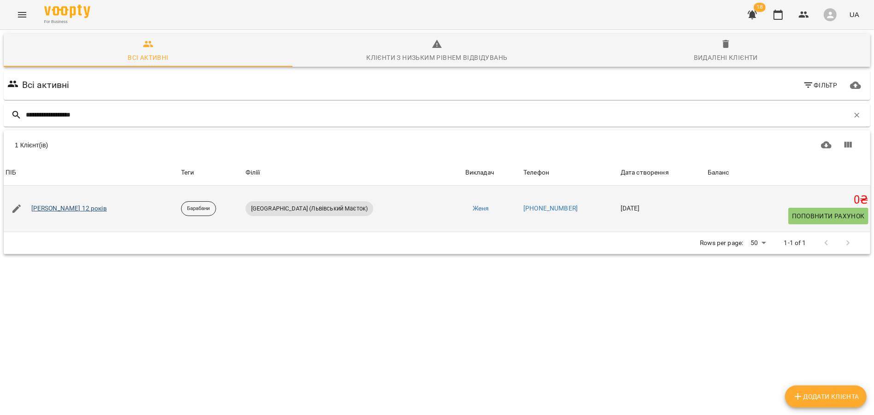
type input "**********"
click at [75, 206] on link "Філіпенко Маргарита 12 років" at bounding box center [69, 208] width 76 height 9
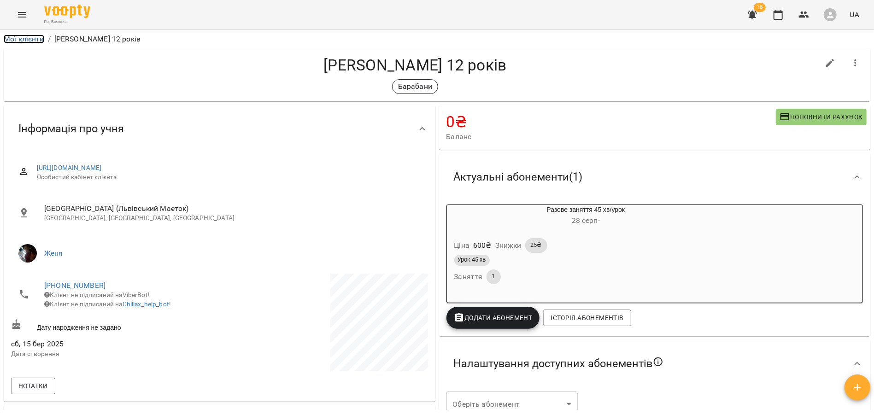
click at [23, 41] on link "Мої клієнти" at bounding box center [24, 39] width 41 height 9
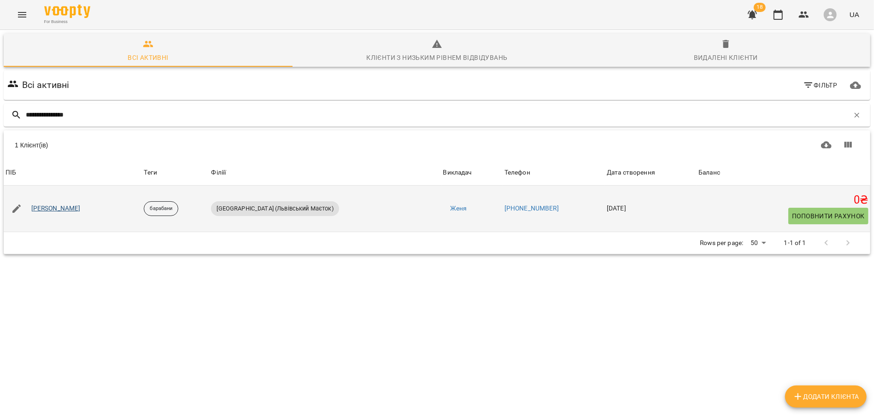
type input "**********"
click at [76, 207] on link "Колихалов Андрій" at bounding box center [55, 208] width 49 height 9
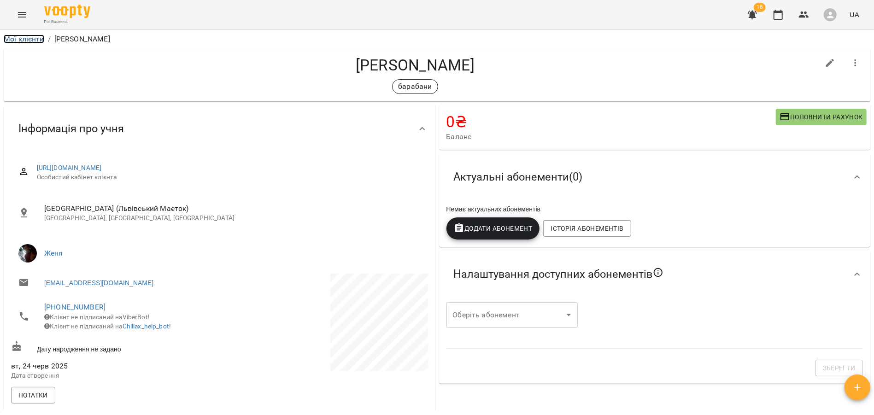
click at [30, 41] on link "Мої клієнти" at bounding box center [24, 39] width 41 height 9
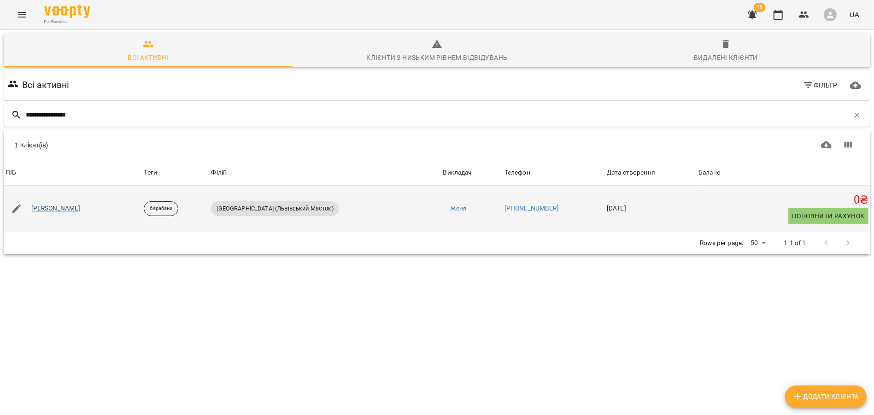
type input "**********"
click at [65, 208] on link "Юля Голумбйовська" at bounding box center [55, 208] width 49 height 9
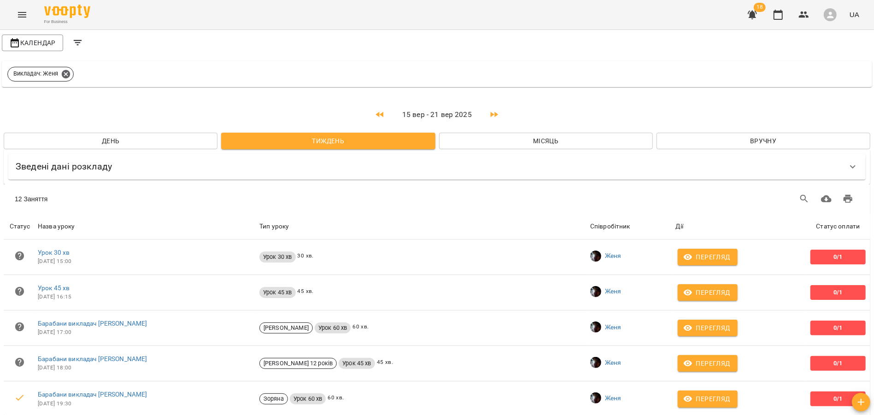
scroll to position [272, 0]
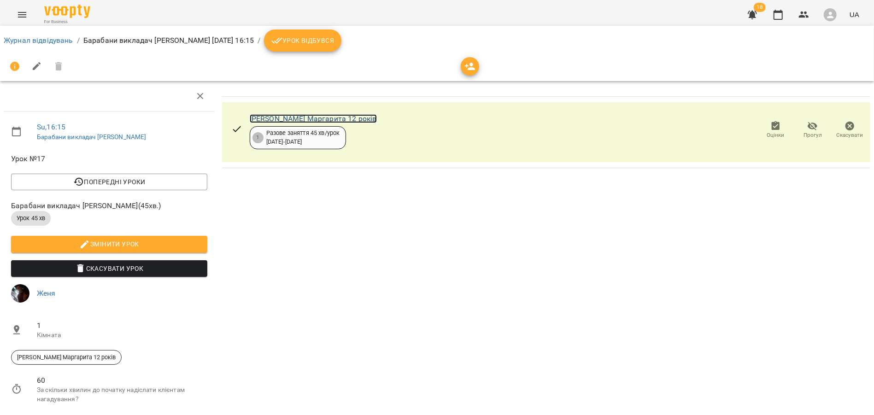
click at [303, 121] on link "Філіпенко Маргарита 12 років" at bounding box center [313, 118] width 127 height 9
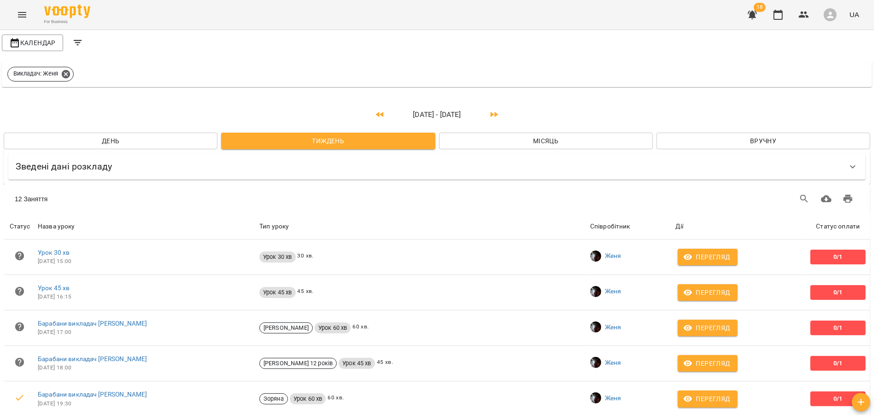
scroll to position [272, 0]
click at [111, 142] on span "День" at bounding box center [110, 140] width 199 height 11
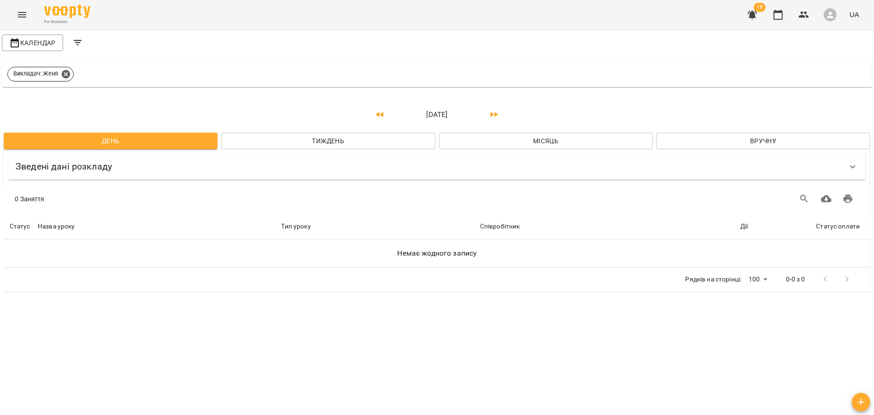
click at [284, 149] on div "Зведені дані розкладу" at bounding box center [437, 166] width 866 height 35
click at [294, 141] on span "Тиждень" at bounding box center [327, 140] width 199 height 11
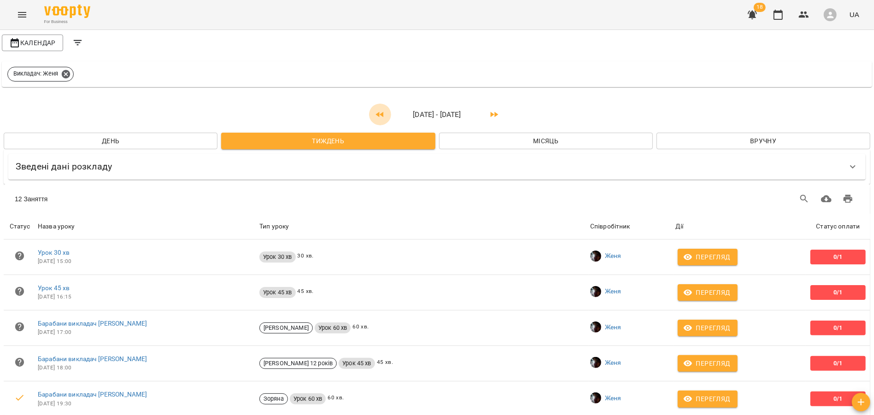
click at [382, 112] on icon "button" at bounding box center [379, 114] width 11 height 11
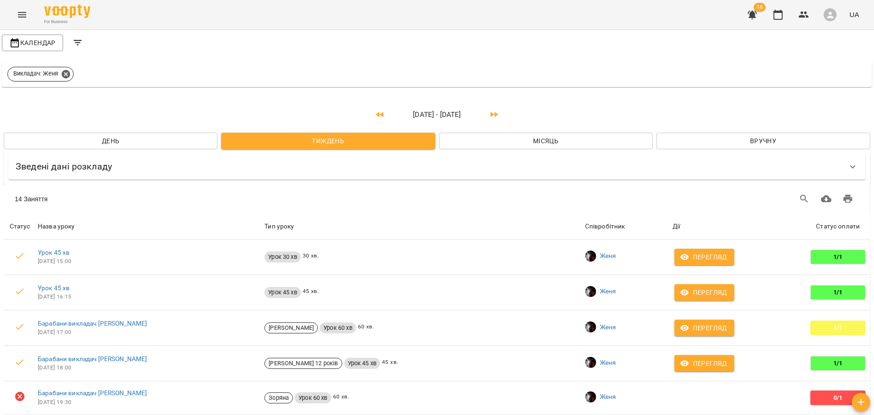
scroll to position [338, 0]
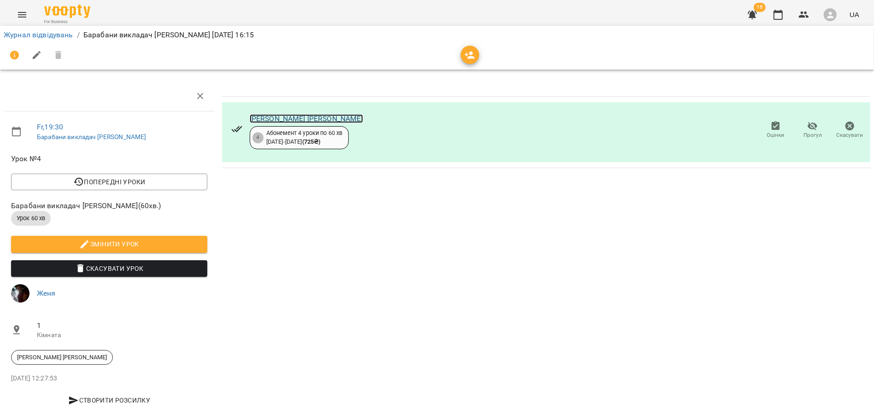
click at [304, 118] on link "Колихалов Андрій" at bounding box center [306, 118] width 113 height 9
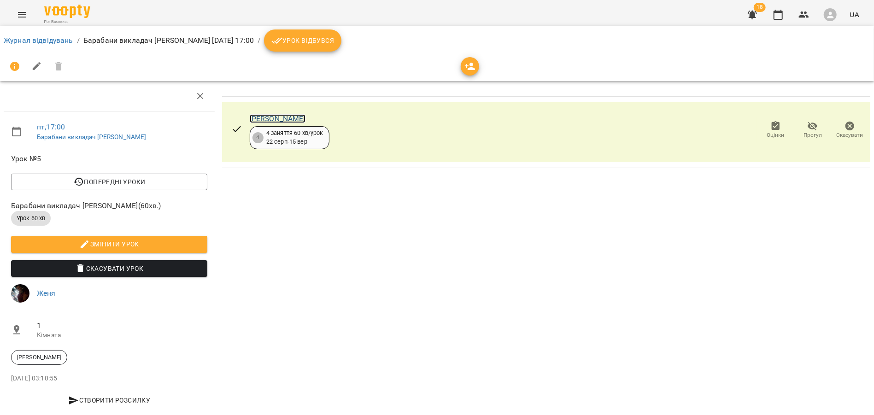
click at [283, 119] on link "[PERSON_NAME]" at bounding box center [278, 118] width 56 height 9
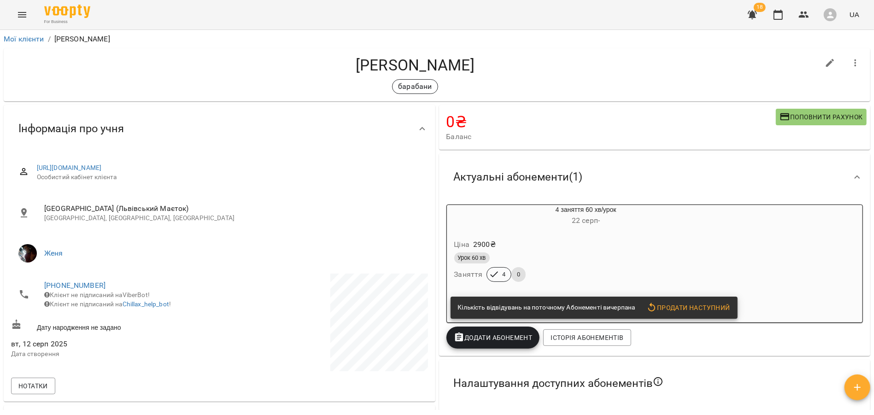
drag, startPoint x: 493, startPoint y: 70, endPoint x: 342, endPoint y: 68, distance: 151.1
click at [342, 68] on h4 "[PERSON_NAME]" at bounding box center [415, 65] width 808 height 19
copy h4 "[PERSON_NAME]"
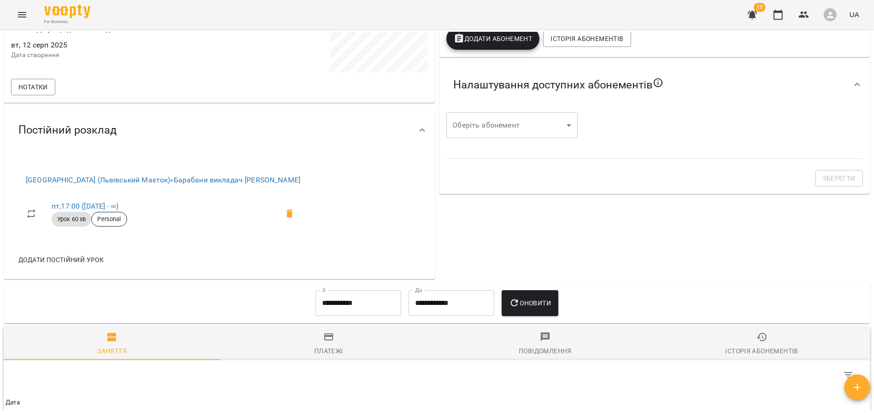
scroll to position [308, 0]
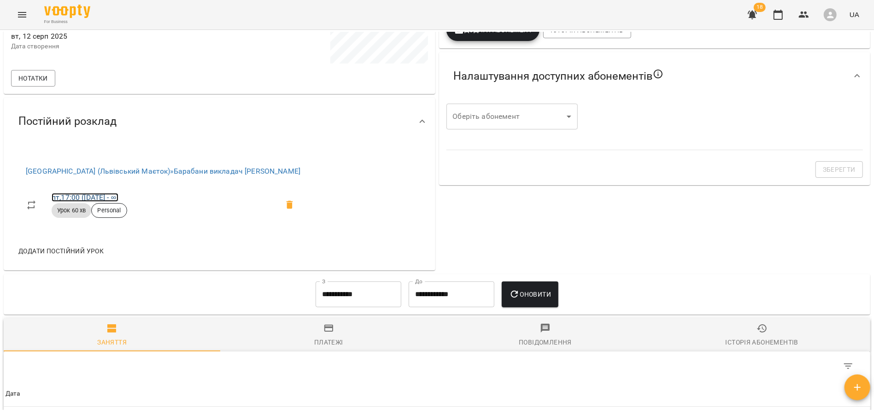
click at [102, 195] on link "пт , 17:00 (22 серп - ∞)" at bounding box center [85, 197] width 67 height 9
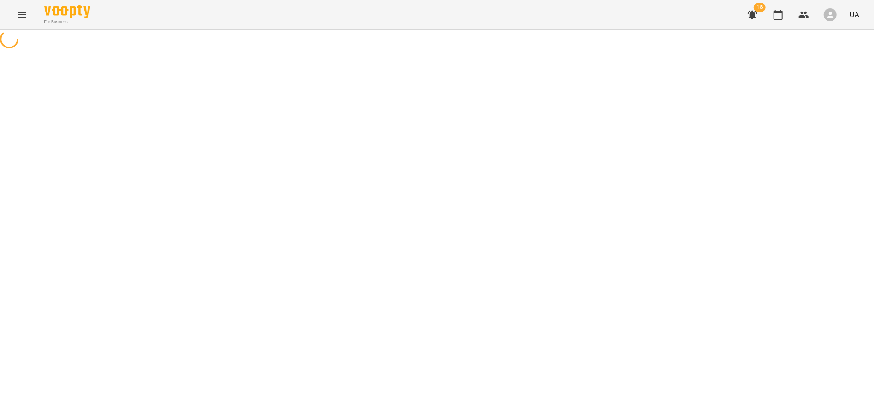
select select "*"
select select "**********"
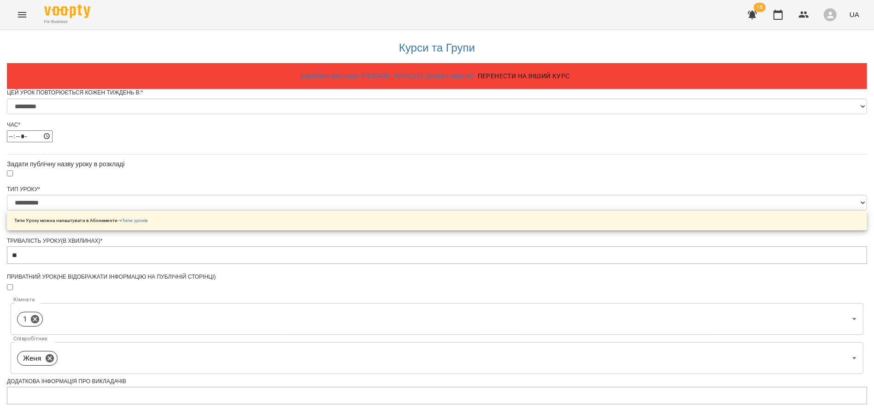
scroll to position [331, 0]
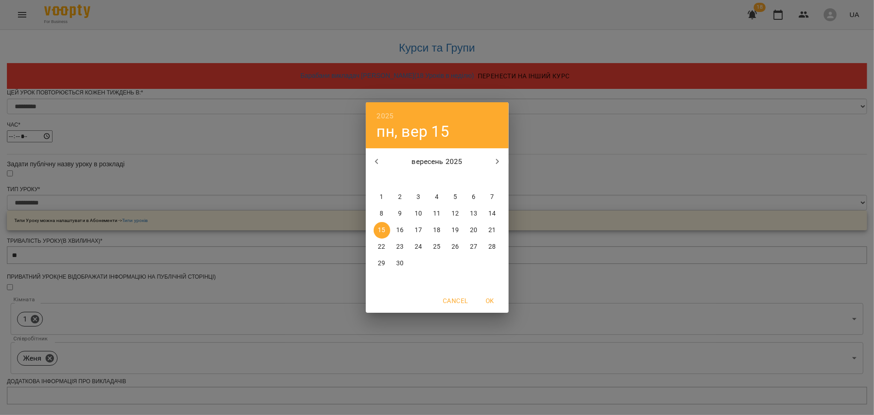
click at [383, 230] on p "15" at bounding box center [381, 230] width 7 height 9
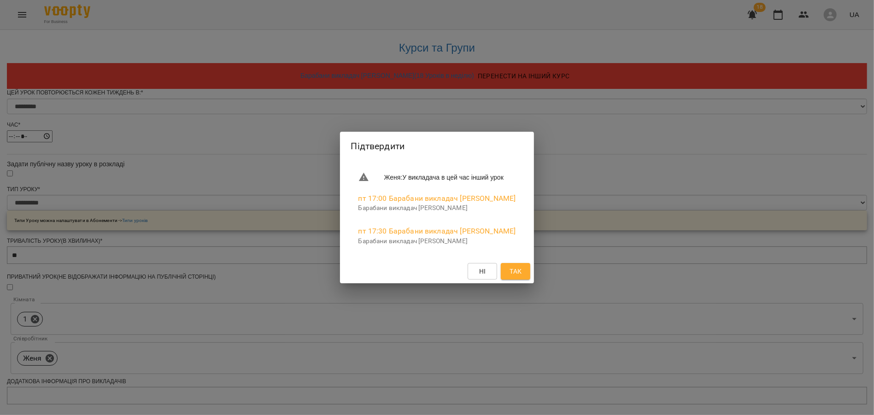
click at [515, 274] on span "Так" at bounding box center [515, 271] width 12 height 11
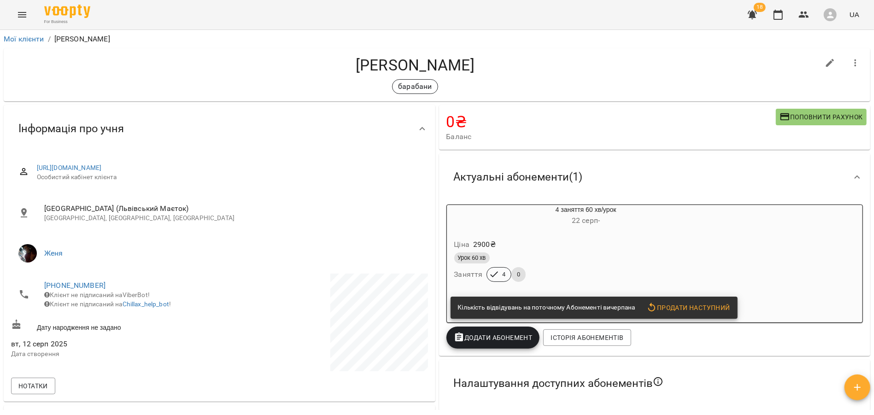
drag, startPoint x: 343, startPoint y: 64, endPoint x: 492, endPoint y: 64, distance: 149.2
click at [492, 64] on h4 "[PERSON_NAME]" at bounding box center [415, 65] width 808 height 19
copy h4 "[PERSON_NAME]"
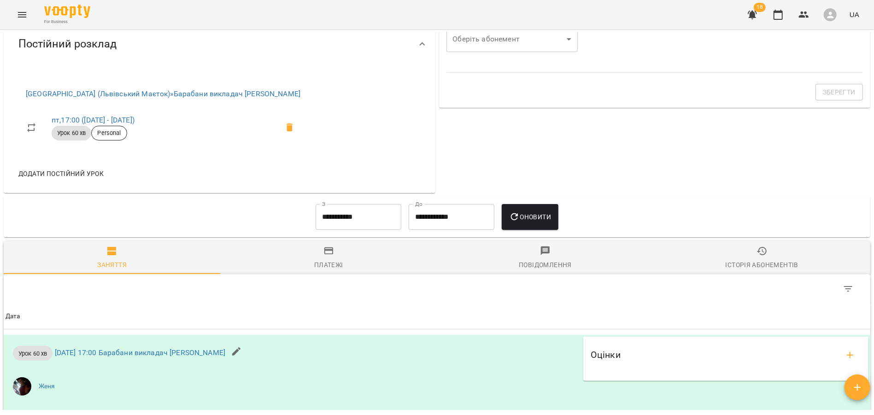
scroll to position [387, 0]
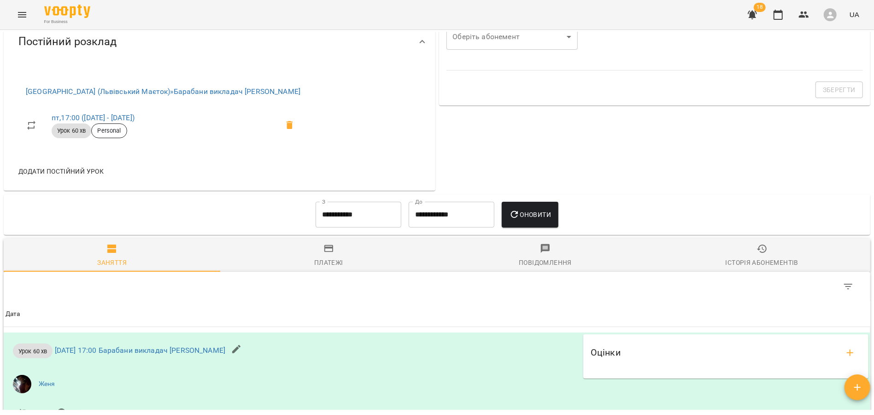
drag, startPoint x: 50, startPoint y: 117, endPoint x: 148, endPoint y: 120, distance: 98.2
click at [148, 120] on li "пт , 17:00 (22 серп - 15 вер) Урок 60 хв Personal" at bounding box center [162, 125] width 289 height 39
copy link "пт , 17:00 (22 серп - 15 вер)"
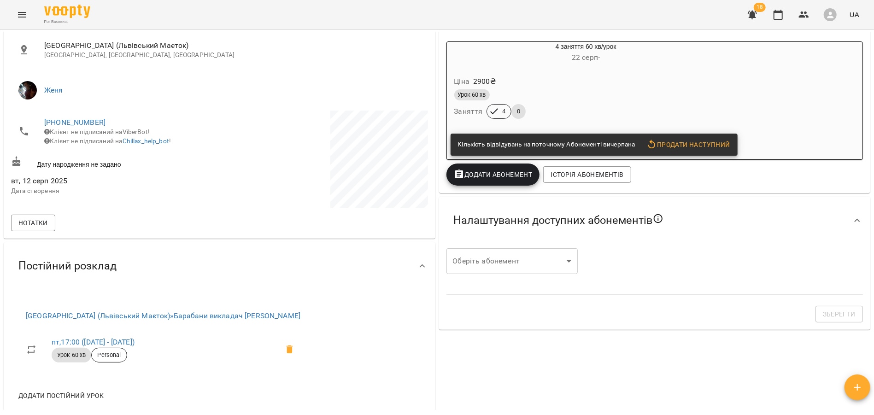
scroll to position [0, 0]
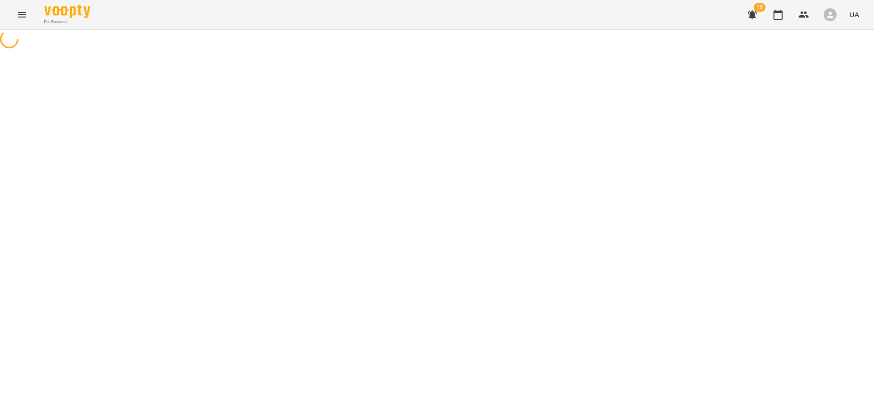
select select "*"
select select "**********"
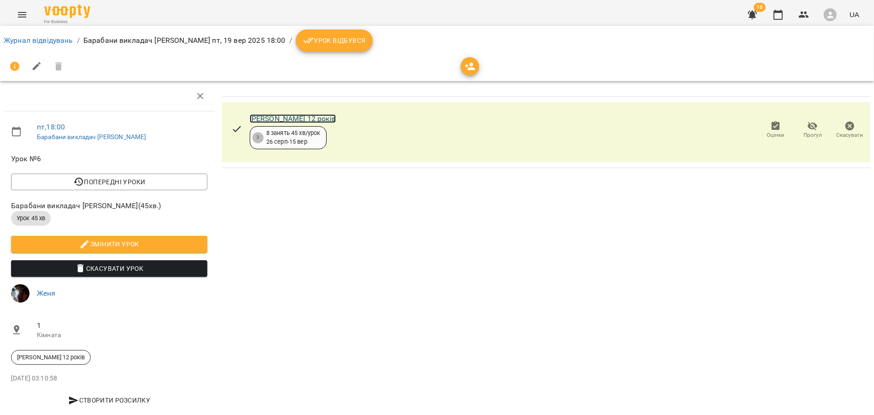
click at [262, 115] on link "[PERSON_NAME] 12 років" at bounding box center [293, 118] width 86 height 9
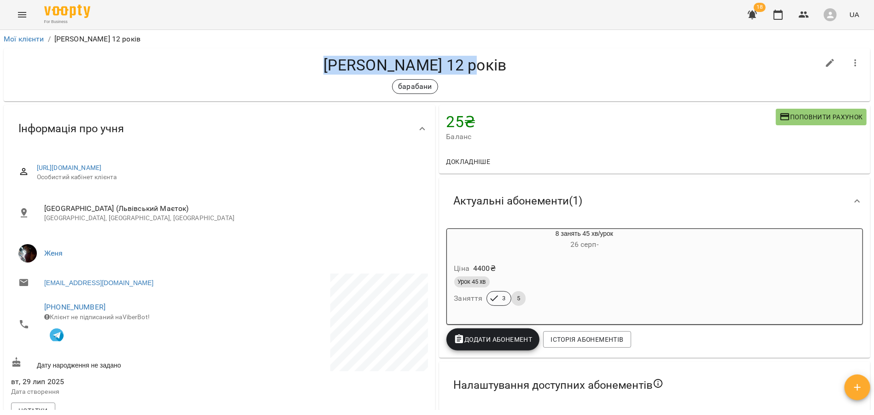
drag, startPoint x: 345, startPoint y: 67, endPoint x: 486, endPoint y: 68, distance: 140.5
click at [485, 68] on h4 "Крістофер 12 років" at bounding box center [415, 65] width 808 height 19
copy h4 "Крістофер 12 років"
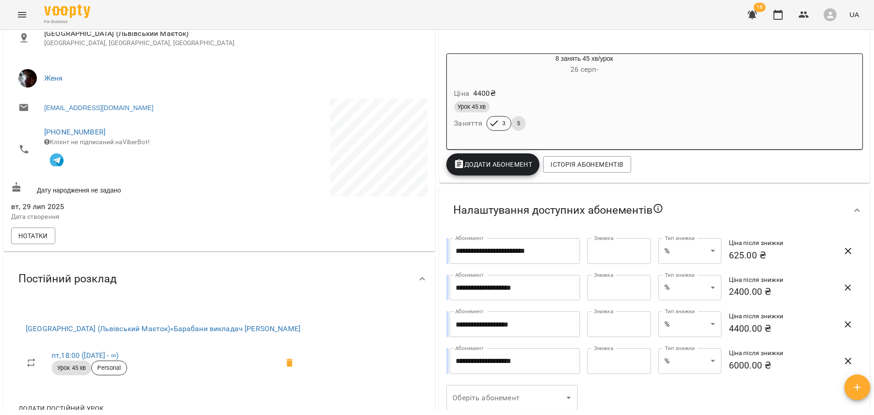
scroll to position [280, 0]
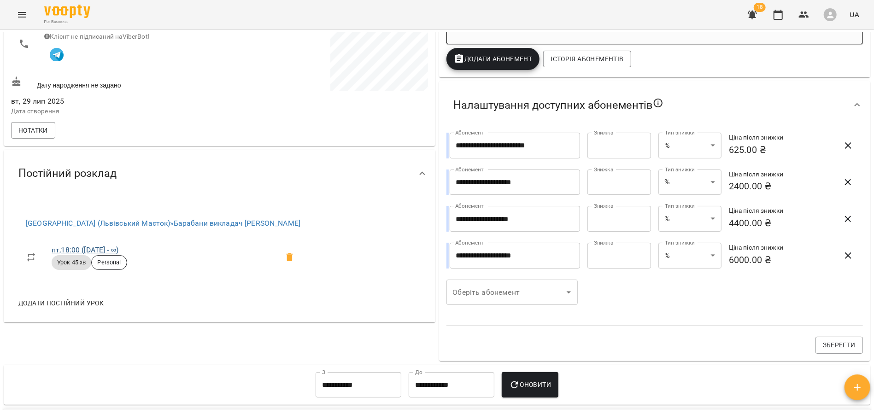
drag, startPoint x: 135, startPoint y: 254, endPoint x: 52, endPoint y: 254, distance: 83.8
click at [52, 254] on span "пт , 18:00 (11 серп - ∞)" at bounding box center [165, 250] width 227 height 11
copy link "пт , 18:00 (11 серп - ∞)"
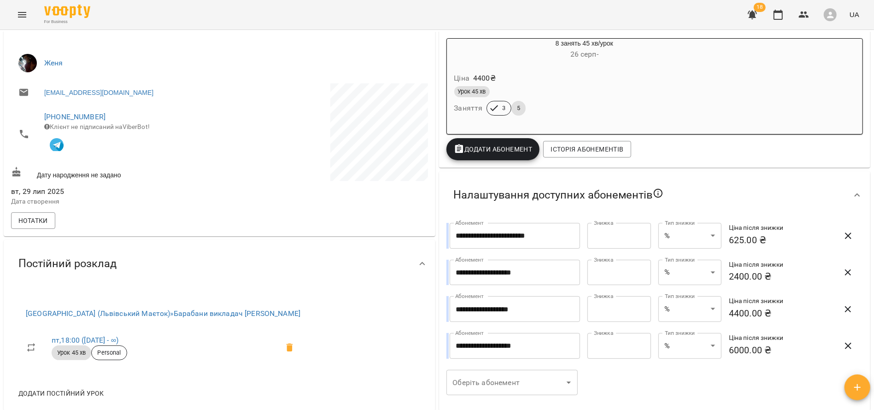
scroll to position [0, 0]
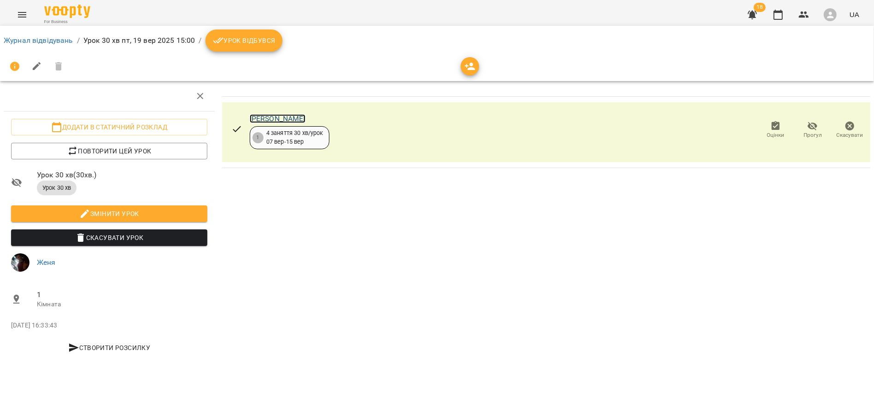
click at [287, 118] on link "[PERSON_NAME]" at bounding box center [278, 118] width 56 height 9
click at [290, 117] on link "[PERSON_NAME]" at bounding box center [278, 118] width 56 height 9
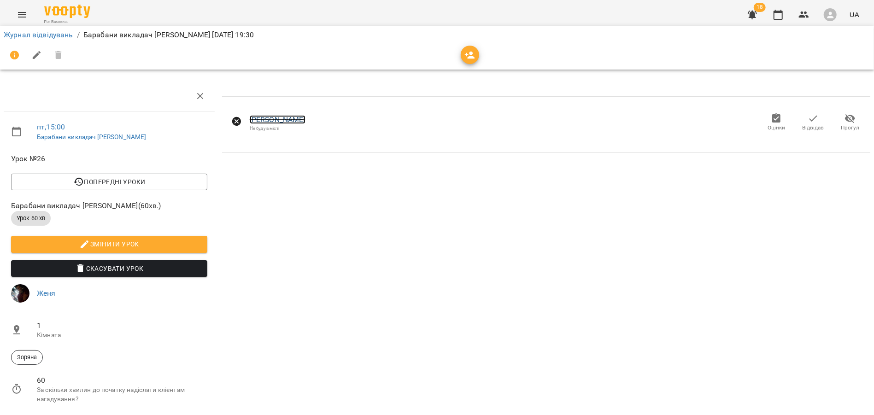
click at [282, 121] on link "[PERSON_NAME]" at bounding box center [278, 119] width 56 height 9
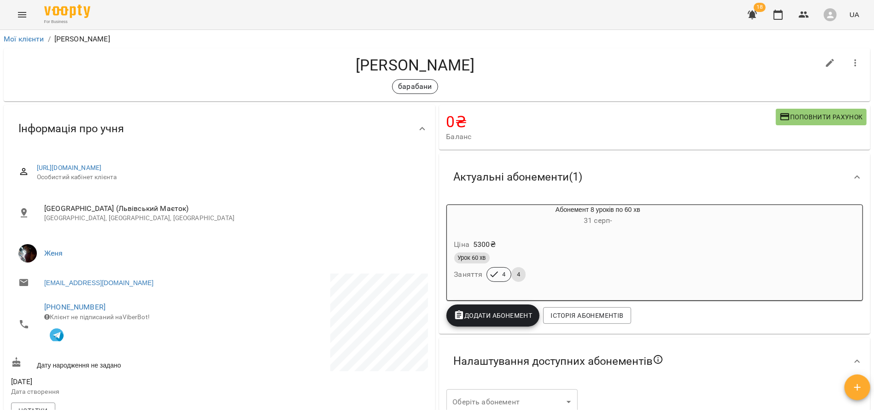
drag, startPoint x: 472, startPoint y: 67, endPoint x: 353, endPoint y: 67, distance: 118.4
click at [353, 67] on h4 "[PERSON_NAME]" at bounding box center [415, 65] width 808 height 19
copy h4 "[PERSON_NAME]"
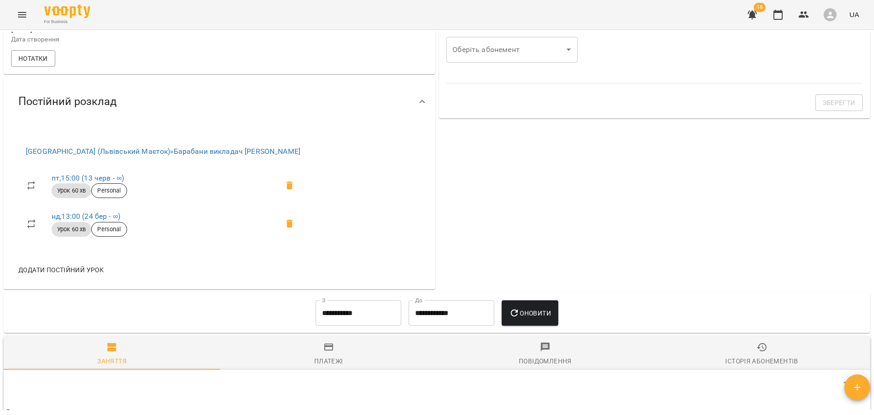
scroll to position [354, 0]
click at [61, 180] on link "пт , 15:00 (13 черв - ∞)" at bounding box center [88, 176] width 72 height 9
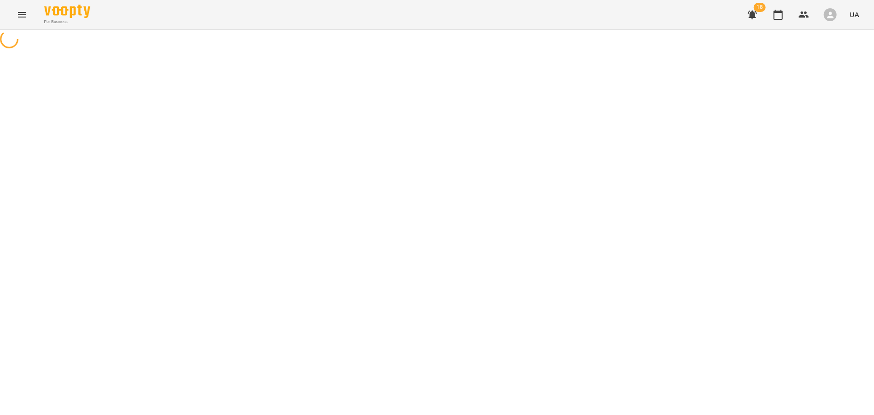
select select "*"
select select "**********"
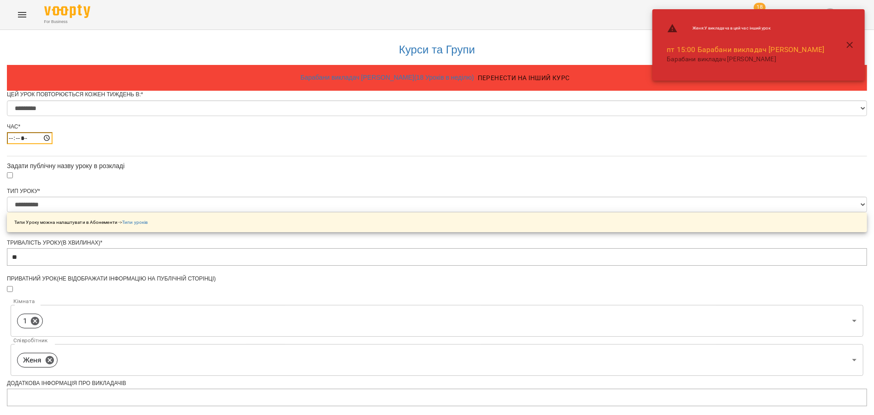
click at [52, 144] on input "*****" at bounding box center [30, 138] width 46 height 12
type input "*****"
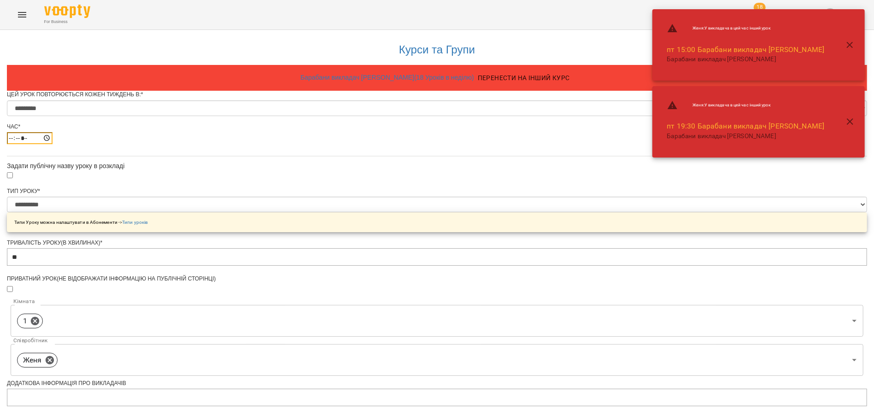
scroll to position [312, 0]
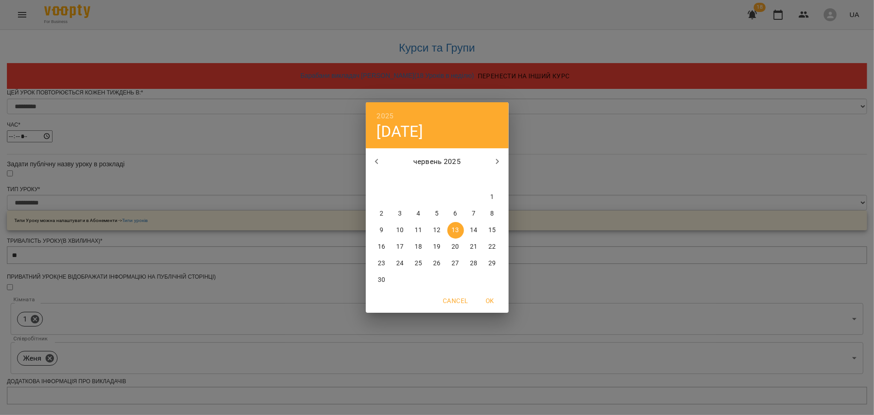
click at [490, 160] on button "button" at bounding box center [497, 162] width 22 height 22
click at [422, 196] on span "1" at bounding box center [418, 196] width 17 height 9
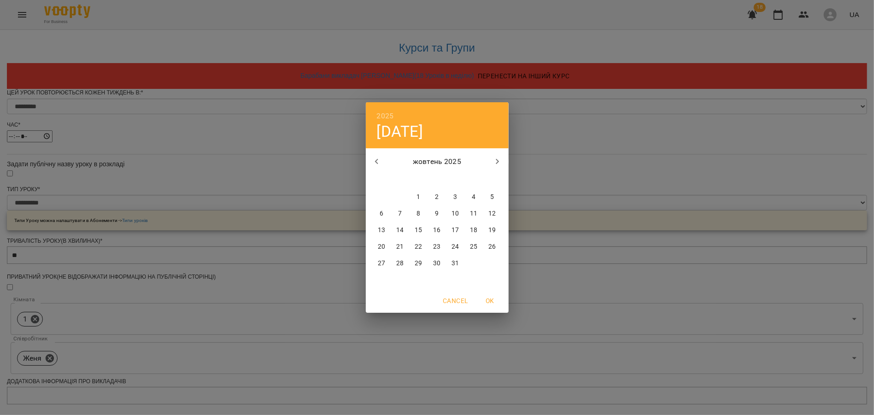
type input "**********"
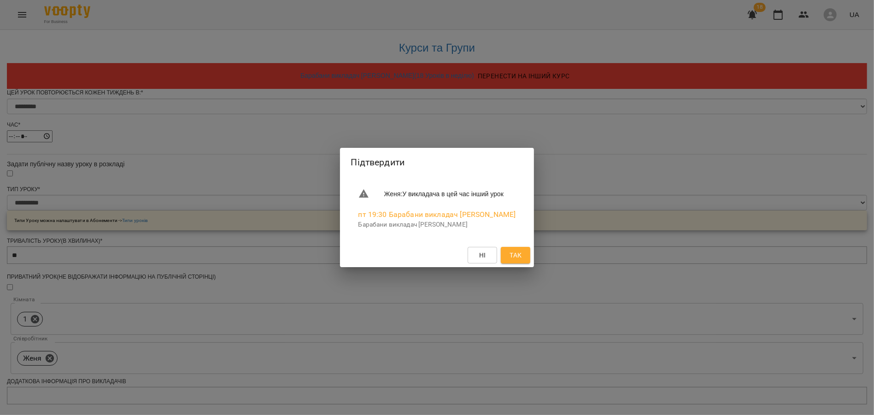
click at [517, 255] on span "Так" at bounding box center [515, 255] width 12 height 11
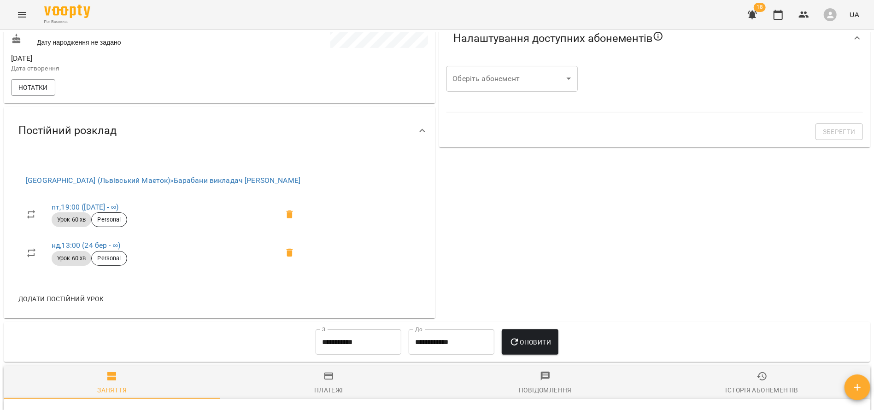
scroll to position [300, 0]
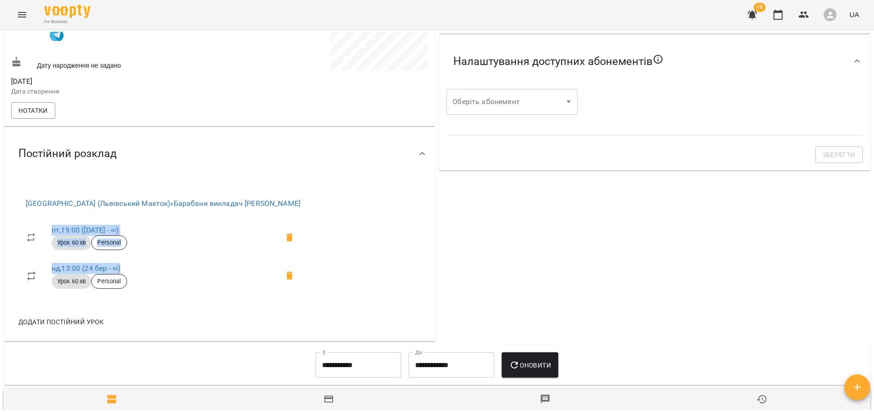
drag, startPoint x: 49, startPoint y: 233, endPoint x: 139, endPoint y: 273, distance: 97.9
click at [139, 273] on ul "пт , 19:00 (01 жовт - ∞) Урок 60 хв Personal нд , 13:00 (24 бер - ∞) Урок 60 хв…" at bounding box center [162, 257] width 289 height 84
copy ul "пт , 19:00 (01 жовт - ∞) Урок 60 хв Personal нд , 13:00 (24 бер - ∞)"
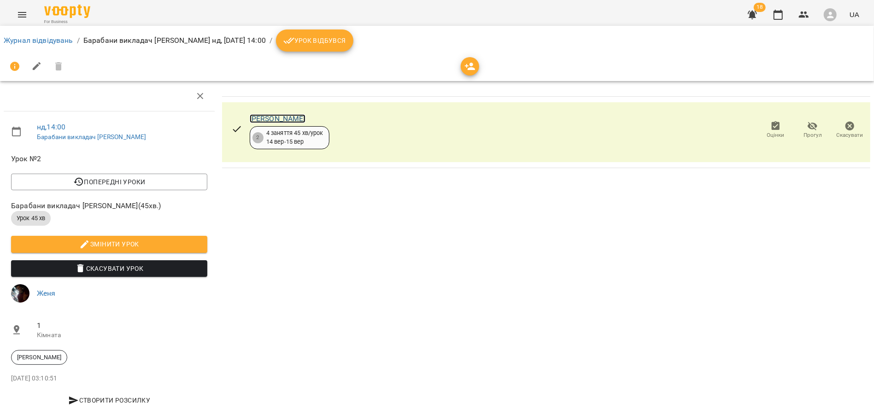
click at [287, 118] on link "[PERSON_NAME]" at bounding box center [278, 118] width 56 height 9
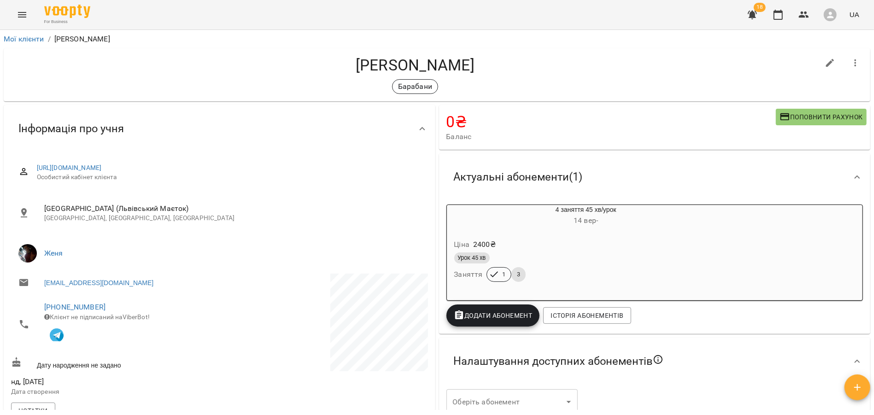
drag, startPoint x: 491, startPoint y: 66, endPoint x: 354, endPoint y: 60, distance: 137.4
click at [354, 60] on h4 "[PERSON_NAME]" at bounding box center [415, 65] width 808 height 19
copy h4 "[PERSON_NAME]"
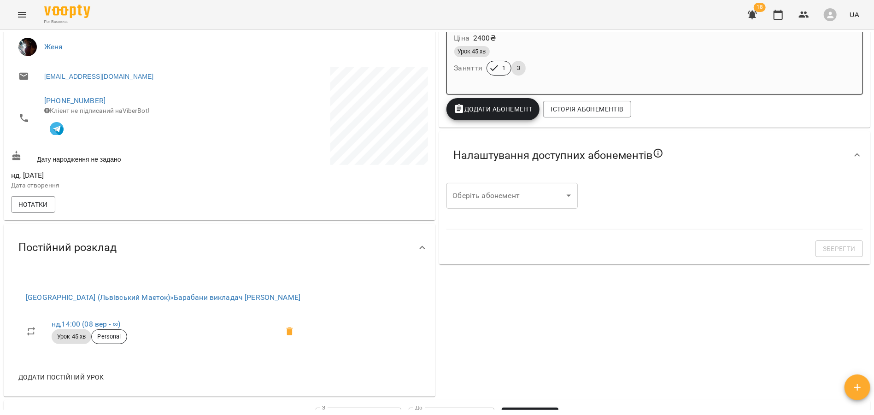
scroll to position [219, 0]
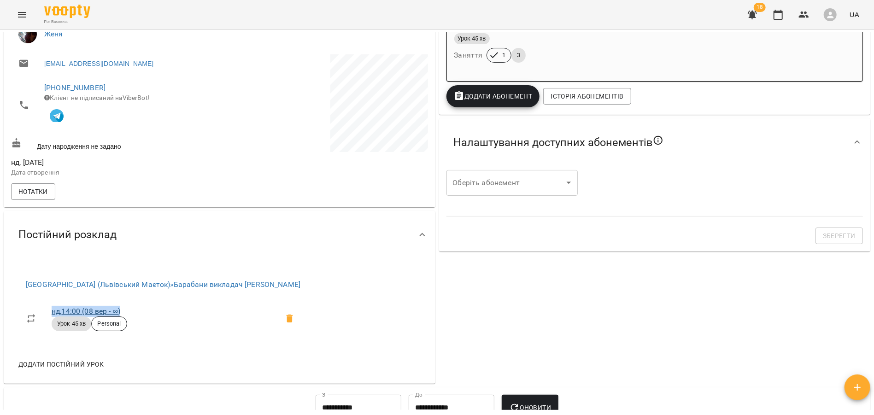
drag, startPoint x: 135, startPoint y: 313, endPoint x: 52, endPoint y: 315, distance: 82.4
click at [52, 315] on span "нд , 14:00 ([DATE] - ∞)" at bounding box center [165, 311] width 227 height 11
copy link "нд , 14:00 ([DATE] - ∞)"
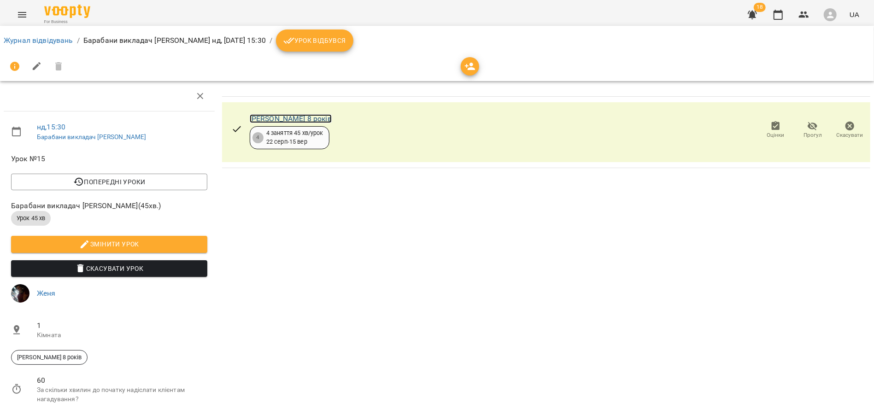
click at [312, 115] on link "[PERSON_NAME] 8 років" at bounding box center [291, 118] width 82 height 9
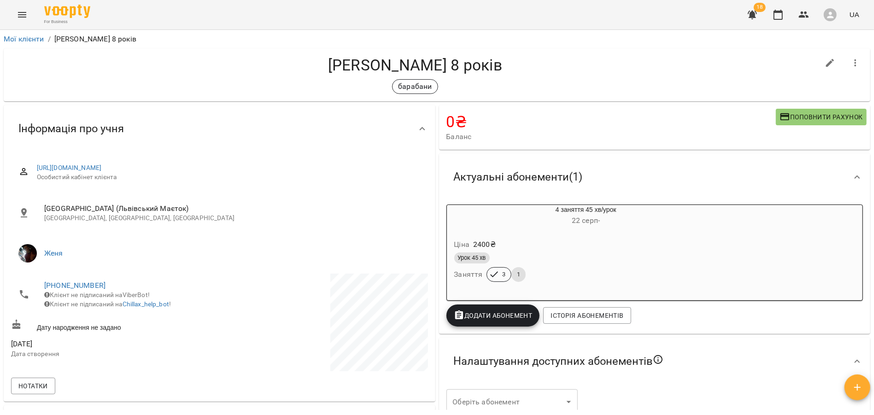
drag, startPoint x: 505, startPoint y: 68, endPoint x: 329, endPoint y: 65, distance: 176.4
click at [329, 66] on h4 "Антон Воронцов 8 років" at bounding box center [415, 65] width 808 height 19
copy h4 "Антон Воронцов 8 років"
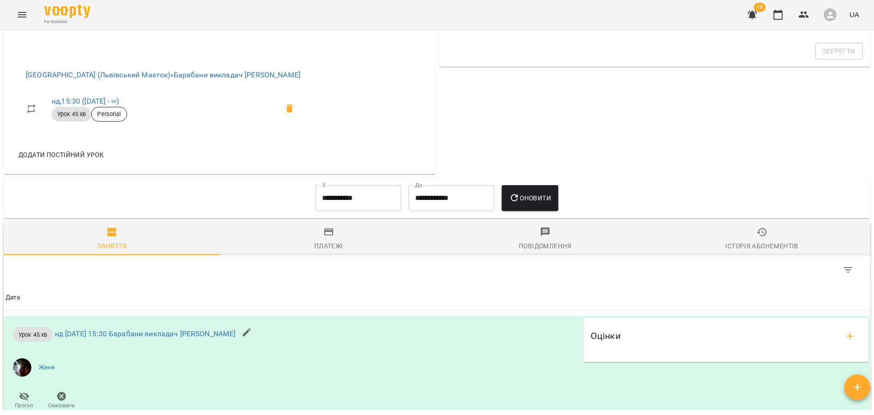
scroll to position [405, 0]
drag, startPoint x: 133, startPoint y: 100, endPoint x: 52, endPoint y: 103, distance: 80.2
click at [52, 103] on span "нд , 15:30 (03 трав - ∞)" at bounding box center [165, 99] width 227 height 11
copy link "нд , 15:30 (03 трав - ∞)"
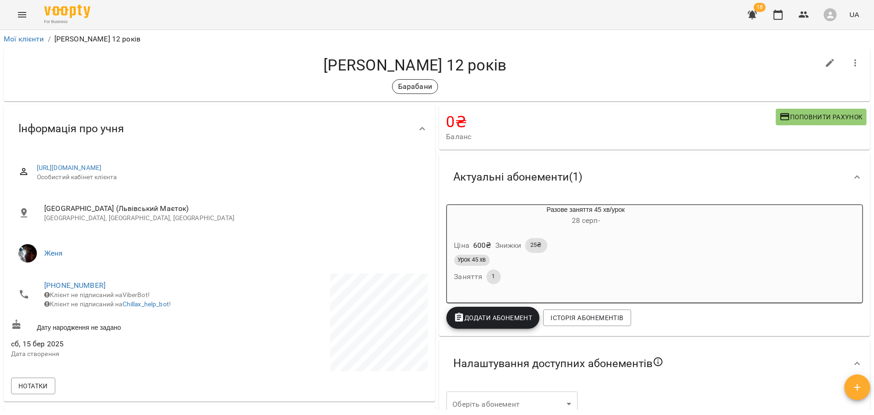
drag, startPoint x: 534, startPoint y: 67, endPoint x: 308, endPoint y: 62, distance: 226.2
click at [308, 62] on h4 "[PERSON_NAME] 12 років" at bounding box center [415, 65] width 808 height 19
copy h4 "[PERSON_NAME] 12 років"
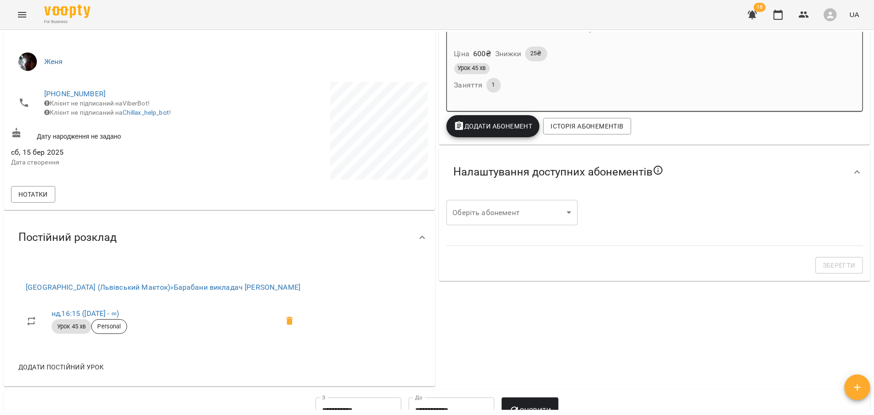
scroll to position [195, 0]
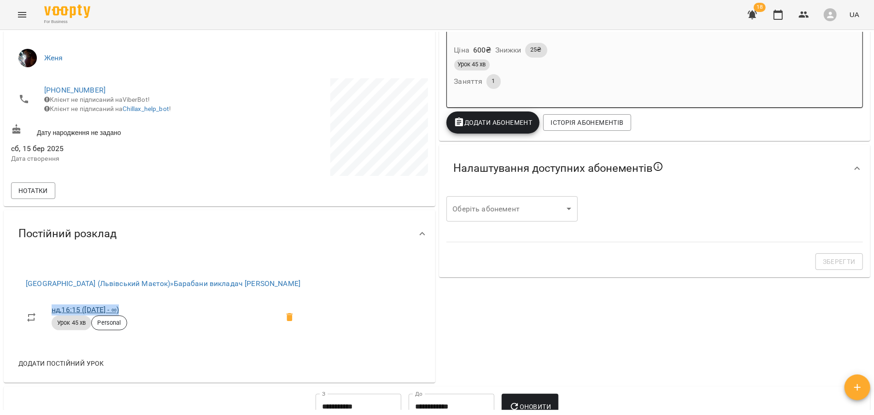
drag, startPoint x: 126, startPoint y: 313, endPoint x: 53, endPoint y: 311, distance: 72.8
click at [53, 311] on span "нд , 16:15 (21 вер - ∞)" at bounding box center [165, 309] width 227 height 11
copy link "нд , 16:15 (21 вер - ∞)"
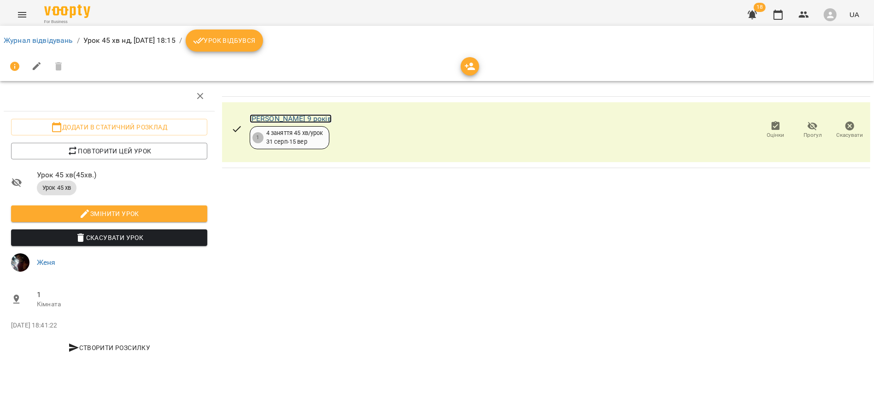
click at [306, 121] on link "[PERSON_NAME] 9 років" at bounding box center [291, 118] width 82 height 9
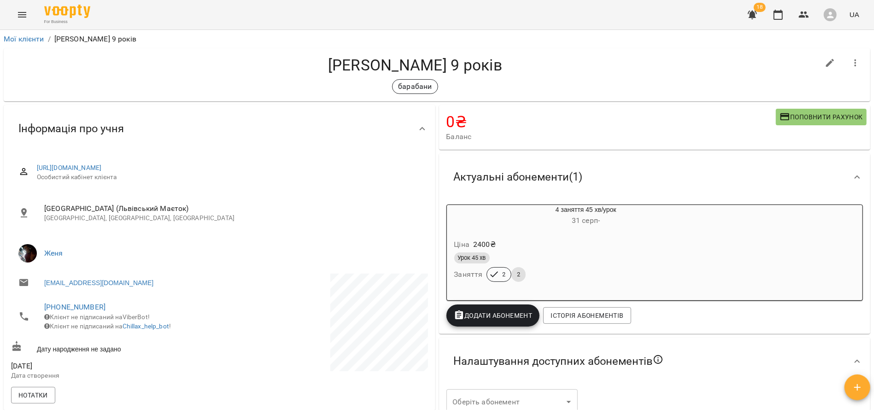
drag, startPoint x: 325, startPoint y: 65, endPoint x: 504, endPoint y: 70, distance: 179.2
click at [504, 70] on h4 "Бондаренко Діма 9 років" at bounding box center [415, 65] width 808 height 19
copy h4 "Бондаренко Діма 9 років"
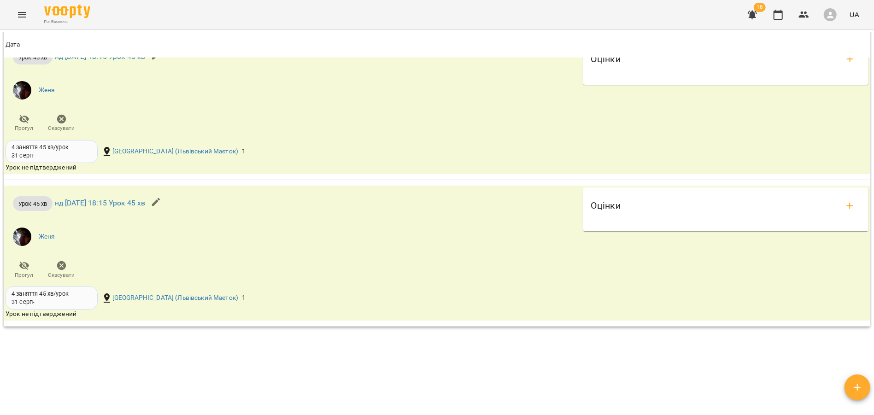
scroll to position [763, 0]
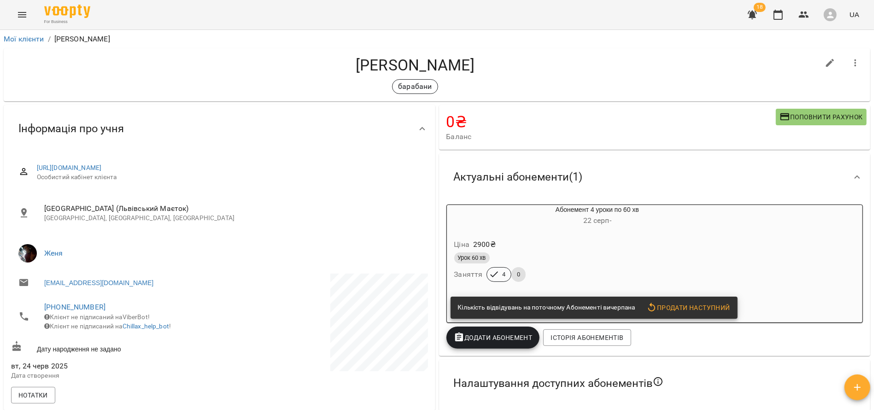
drag, startPoint x: 483, startPoint y: 67, endPoint x: 329, endPoint y: 63, distance: 153.4
click at [329, 64] on h4 "[PERSON_NAME]" at bounding box center [415, 65] width 808 height 19
copy h4 "[PERSON_NAME]"
click at [689, 232] on div "Ціна 2900 ₴ Урок 60 хв Заняття 4 0" at bounding box center [575, 262] width 257 height 63
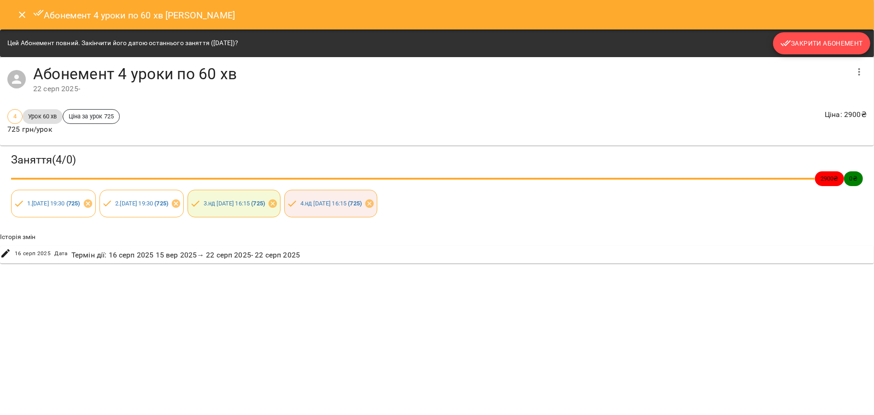
click at [821, 50] on button "Закрити Абонемент" at bounding box center [821, 43] width 97 height 22
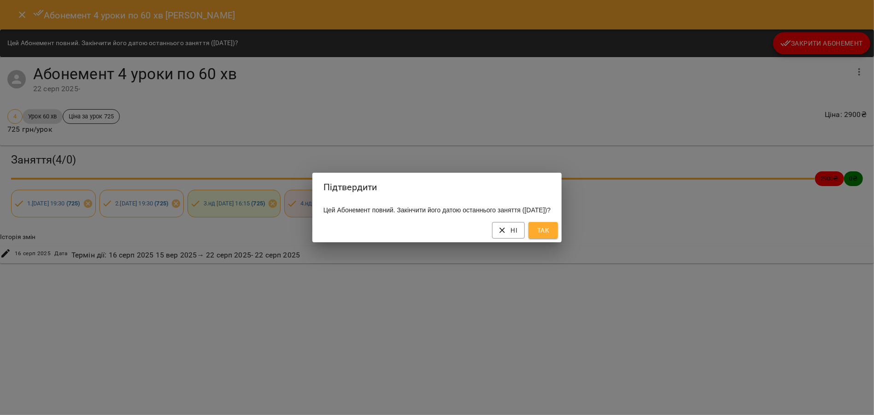
click at [550, 236] on span "Так" at bounding box center [543, 230] width 15 height 11
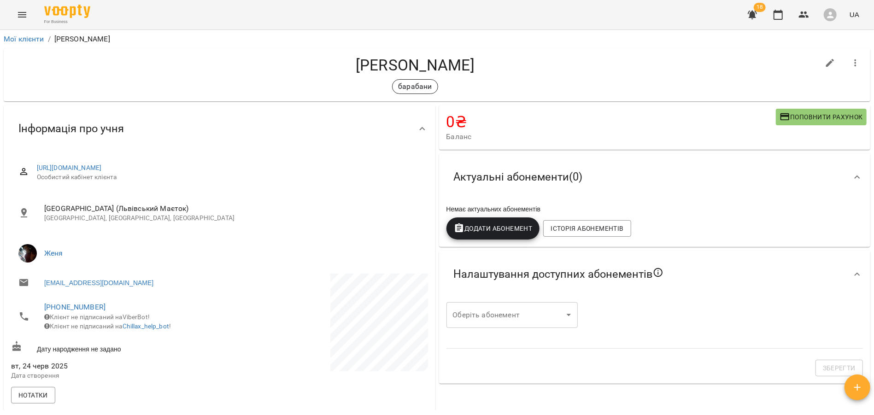
copy h4 "[PERSON_NAME]"
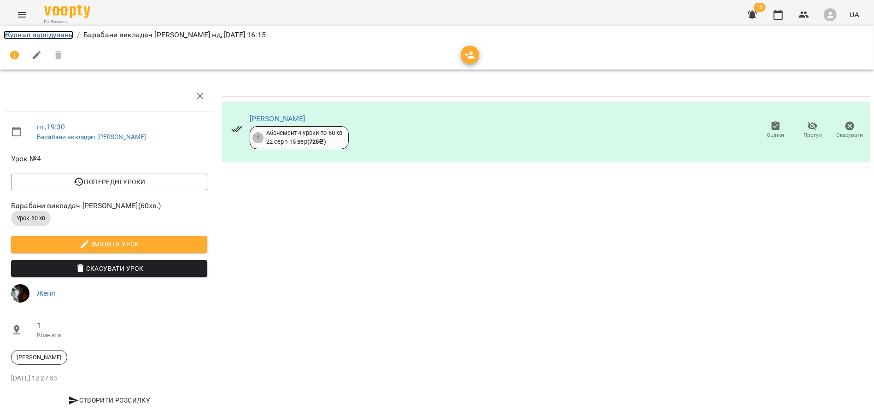
click at [49, 32] on link "Журнал відвідувань" at bounding box center [39, 34] width 70 height 9
